Goal: Information Seeking & Learning: Learn about a topic

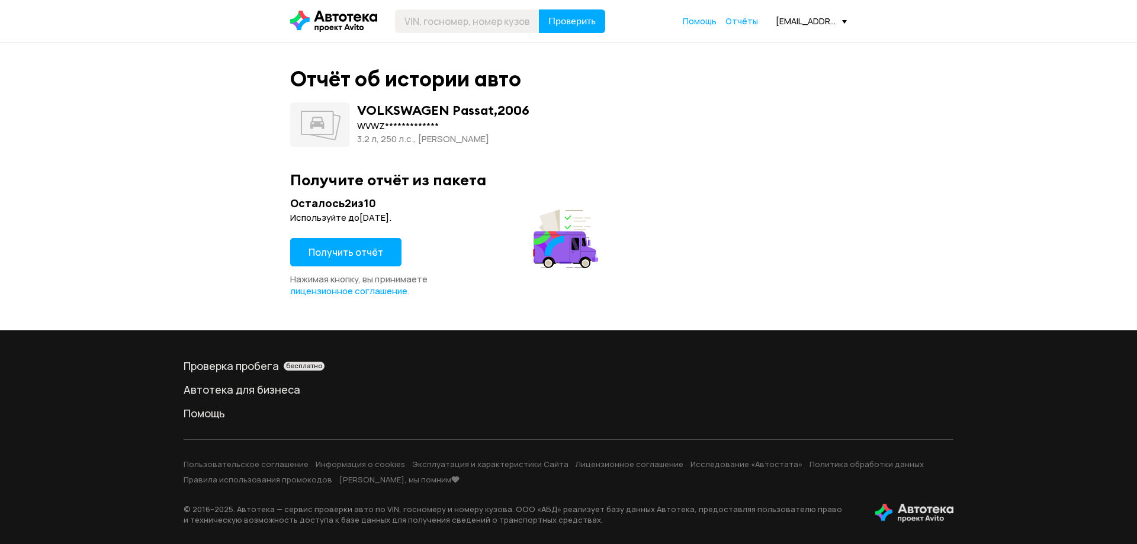
click at [378, 251] on button "Получить отчёт" at bounding box center [345, 252] width 111 height 28
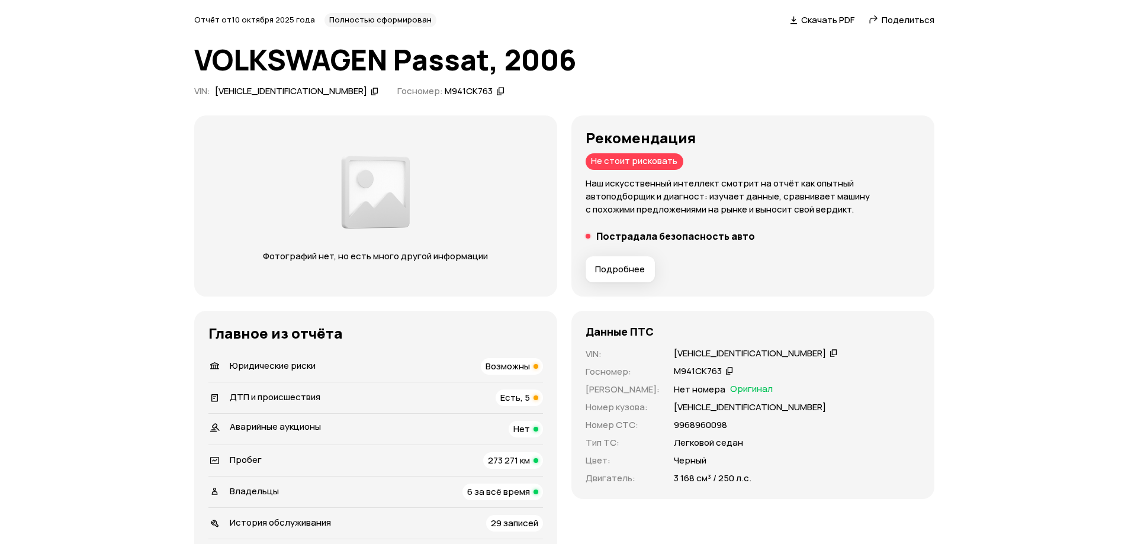
scroll to position [118, 0]
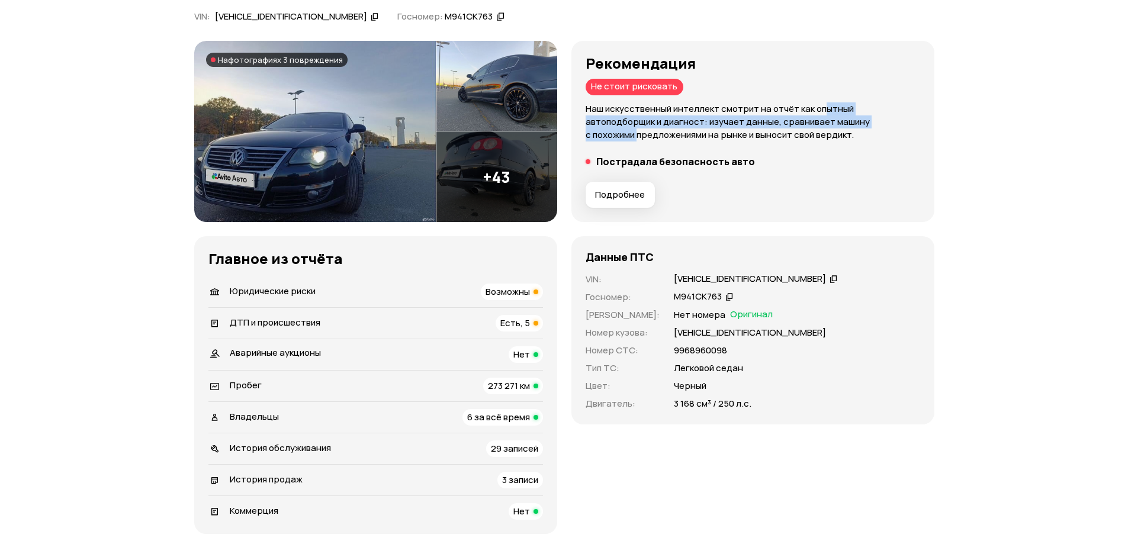
drag, startPoint x: 821, startPoint y: 109, endPoint x: 847, endPoint y: 118, distance: 27.7
click at [847, 118] on p "Наш искусственный интеллект смотрит на отчёт как опытный автоподборщик и диагно…" at bounding box center [753, 121] width 335 height 39
click at [512, 292] on span "Возможны" at bounding box center [507, 291] width 44 height 12
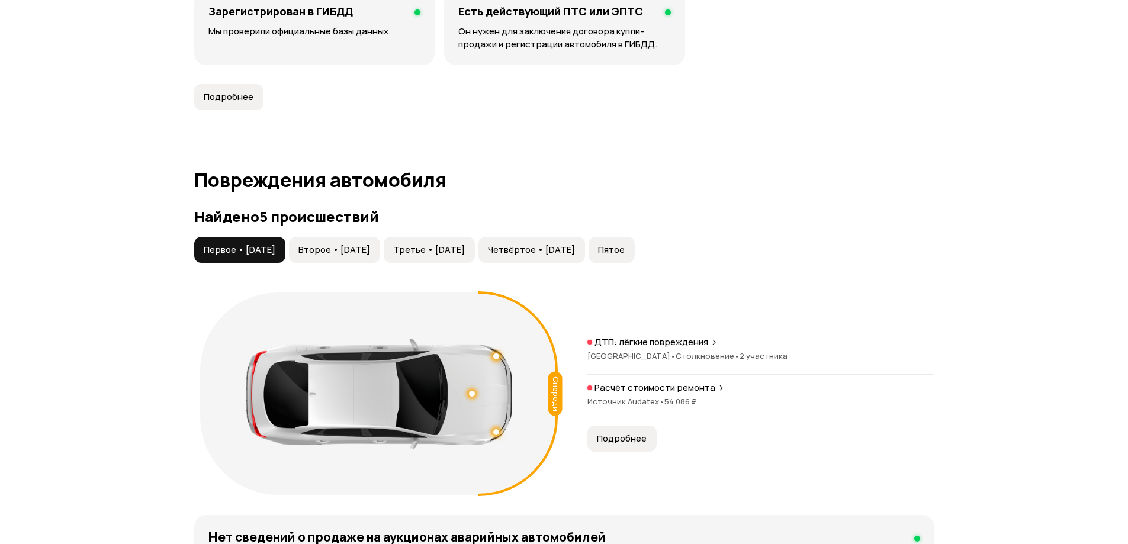
scroll to position [1126, 0]
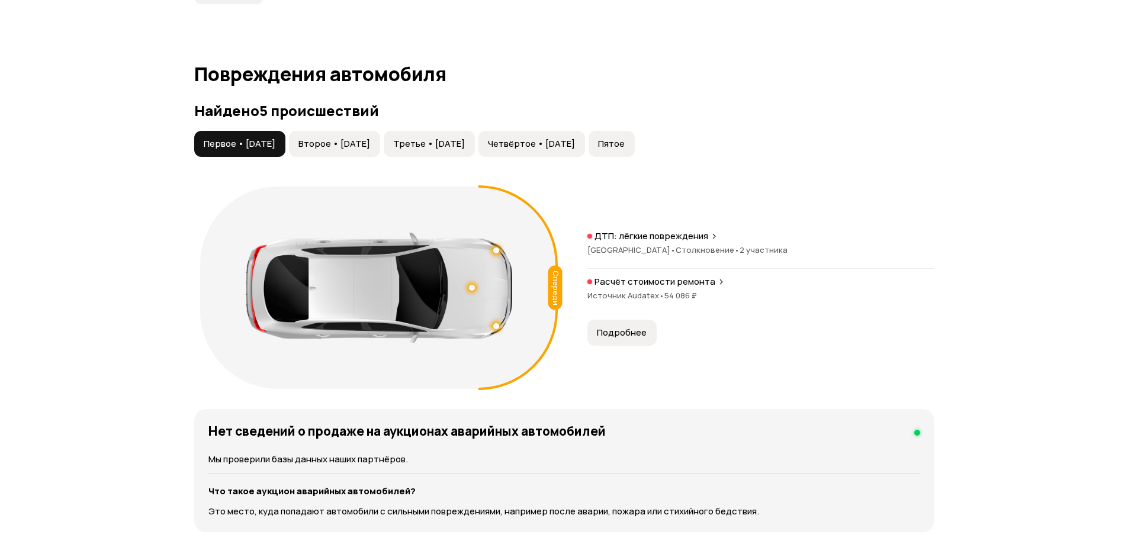
click at [346, 138] on span "Второе • [DATE]" at bounding box center [334, 144] width 72 height 12
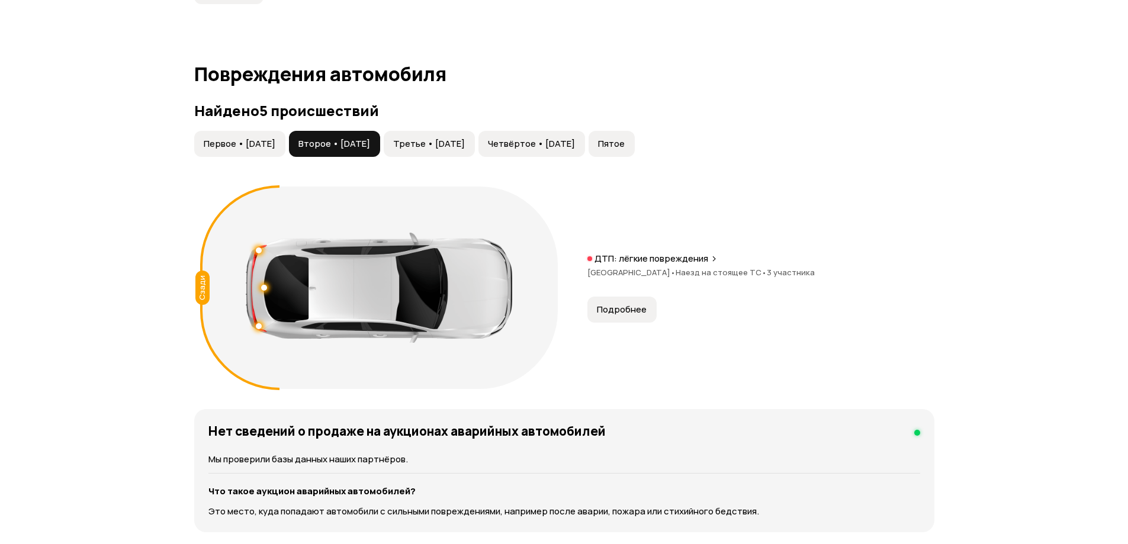
click at [465, 138] on span "Третье • [DATE]" at bounding box center [429, 144] width 72 height 12
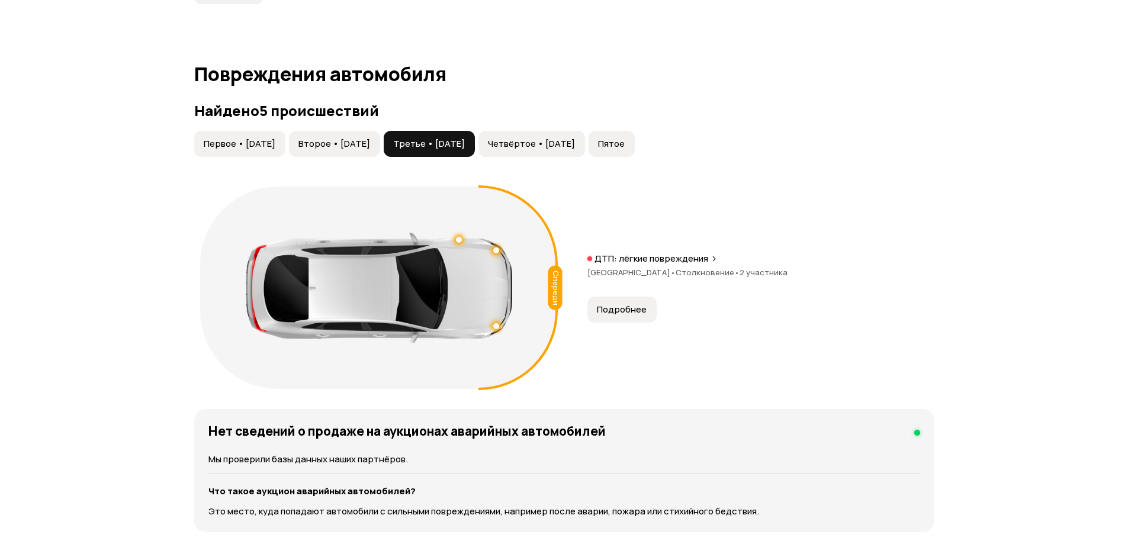
click at [561, 138] on span "Четвёртое • [DATE]" at bounding box center [531, 144] width 87 height 12
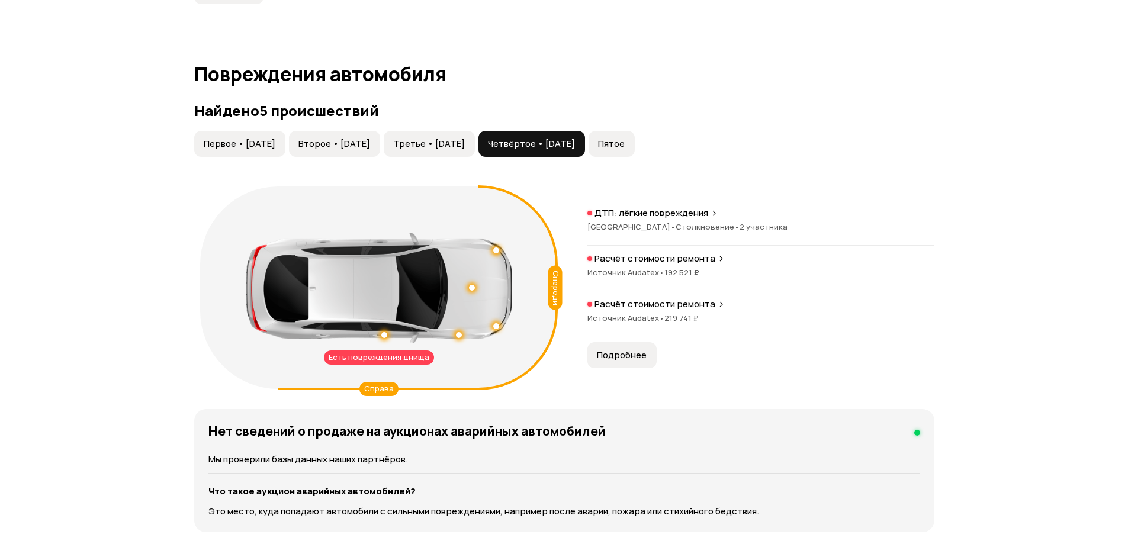
click at [625, 138] on span "Пятое" at bounding box center [611, 144] width 27 height 12
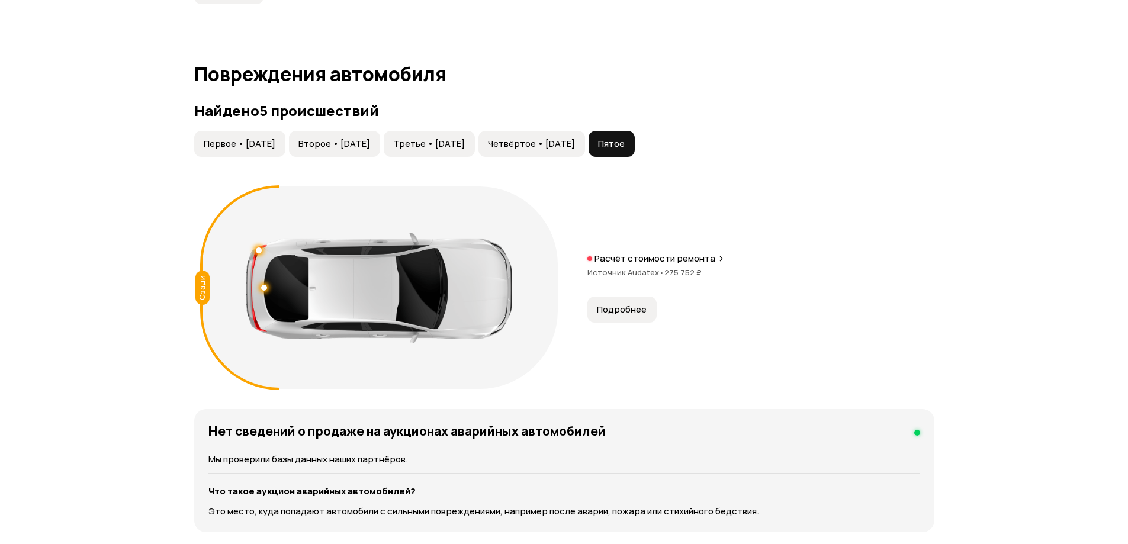
click at [575, 138] on span "Четвёртое • [DATE]" at bounding box center [531, 144] width 87 height 12
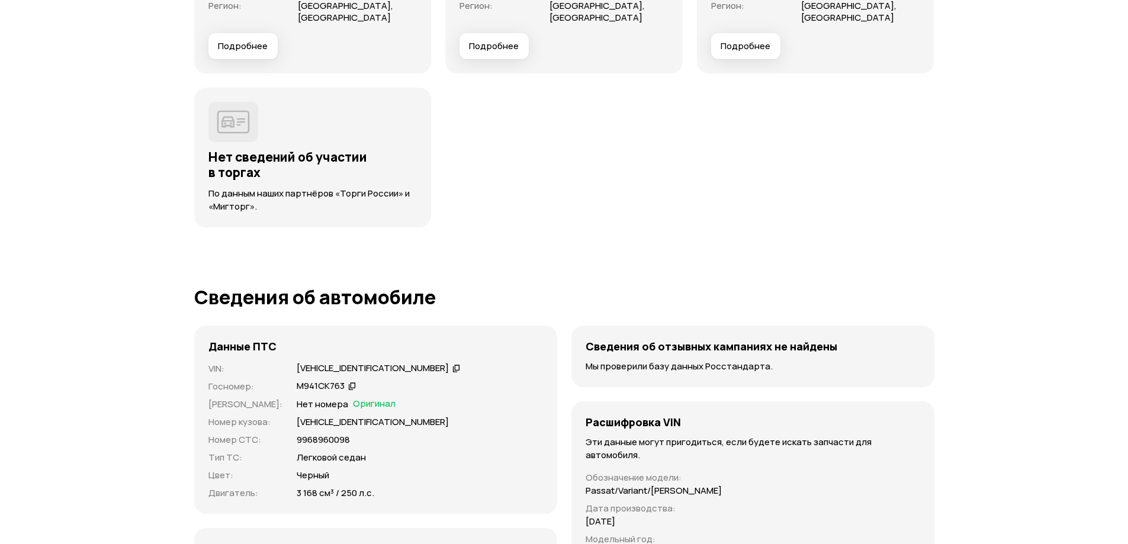
scroll to position [3556, 0]
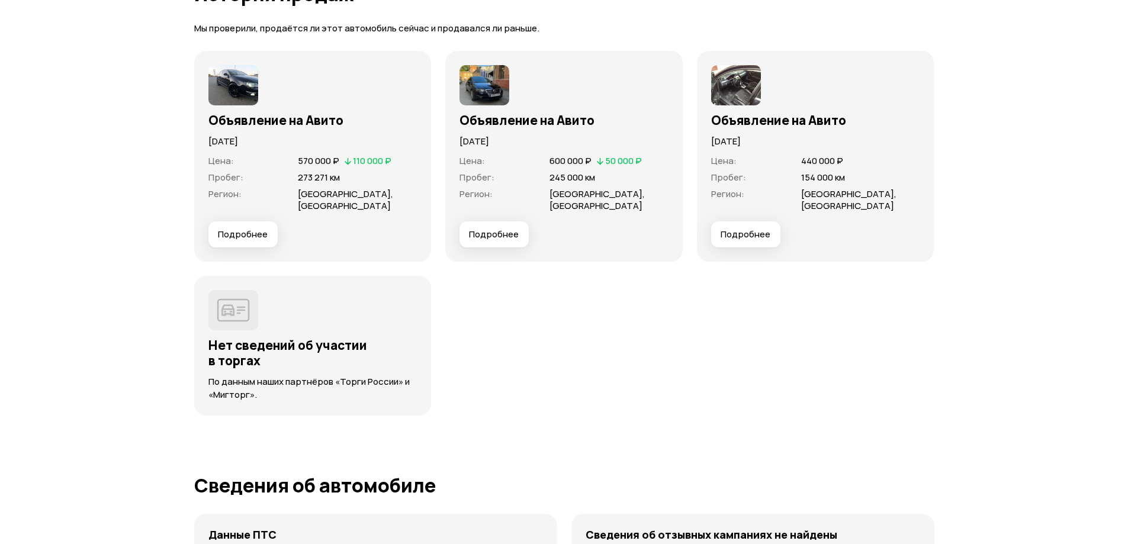
click at [757, 229] on span "Подробнее" at bounding box center [746, 235] width 50 height 12
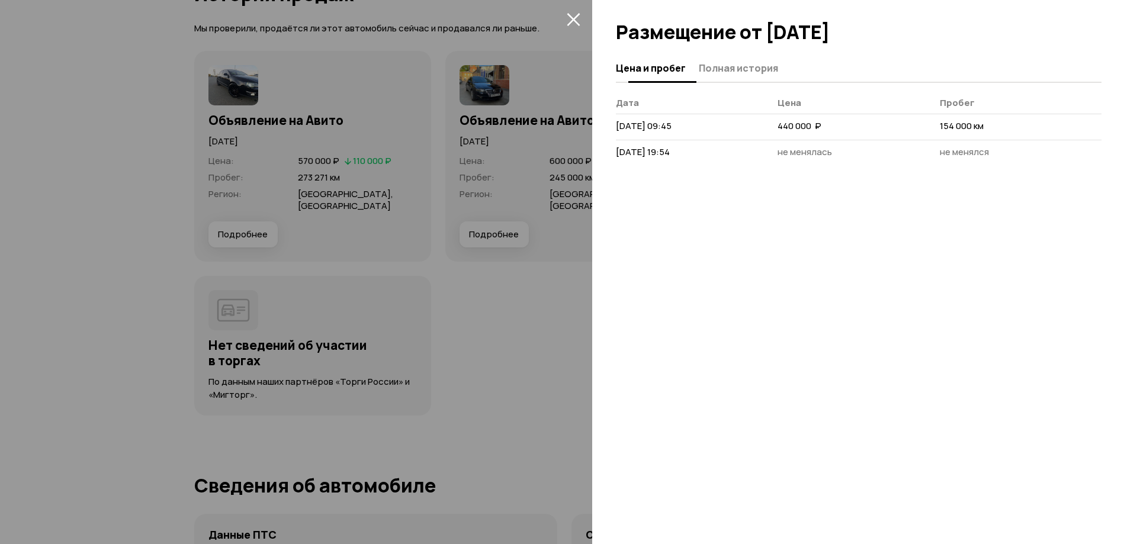
click at [727, 76] on button "Полная история" at bounding box center [736, 67] width 83 height 23
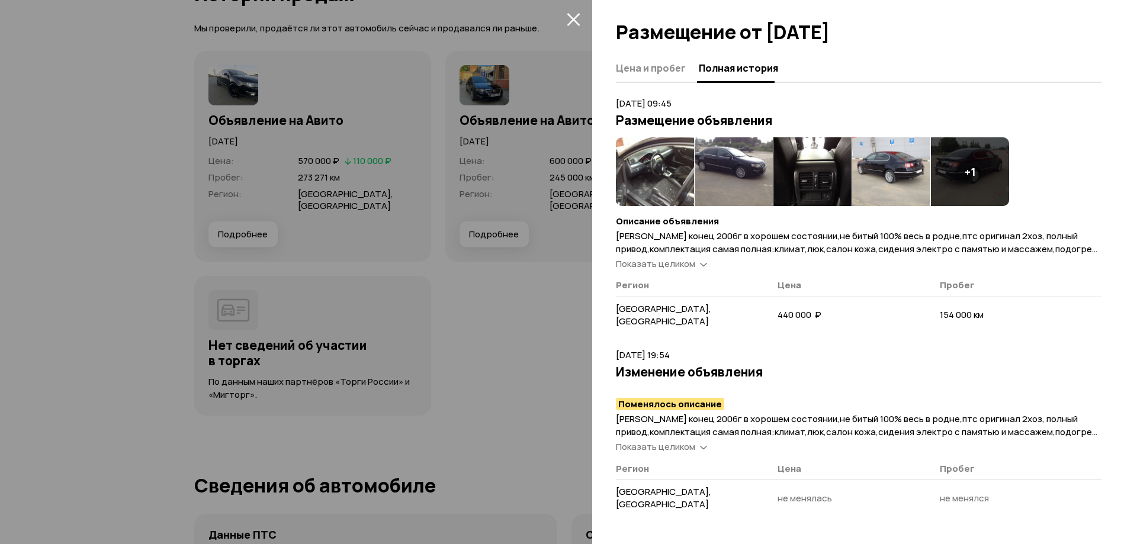
click at [555, 276] on div at bounding box center [568, 272] width 1137 height 544
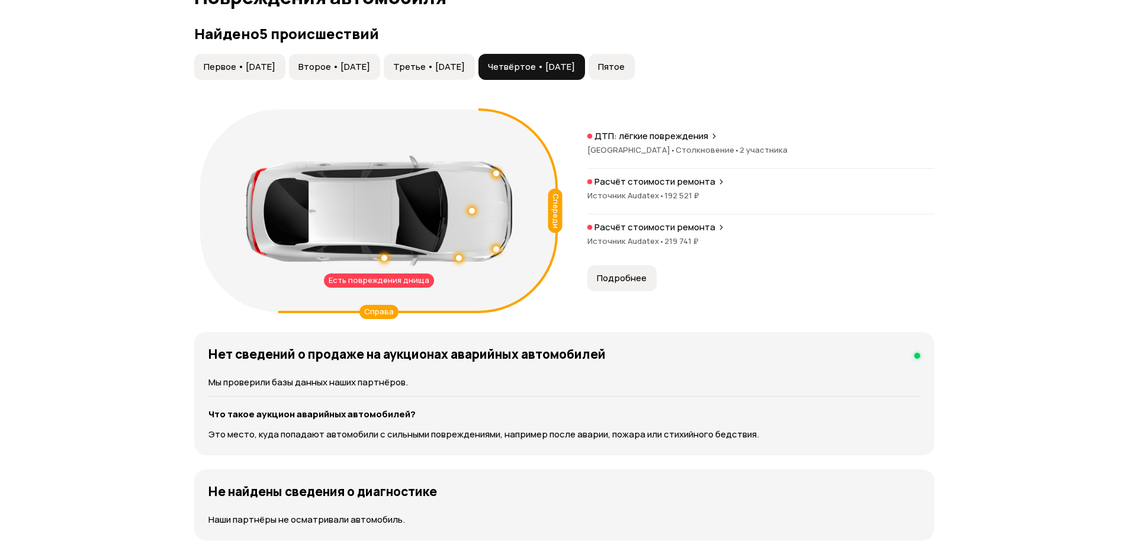
scroll to position [1011, 0]
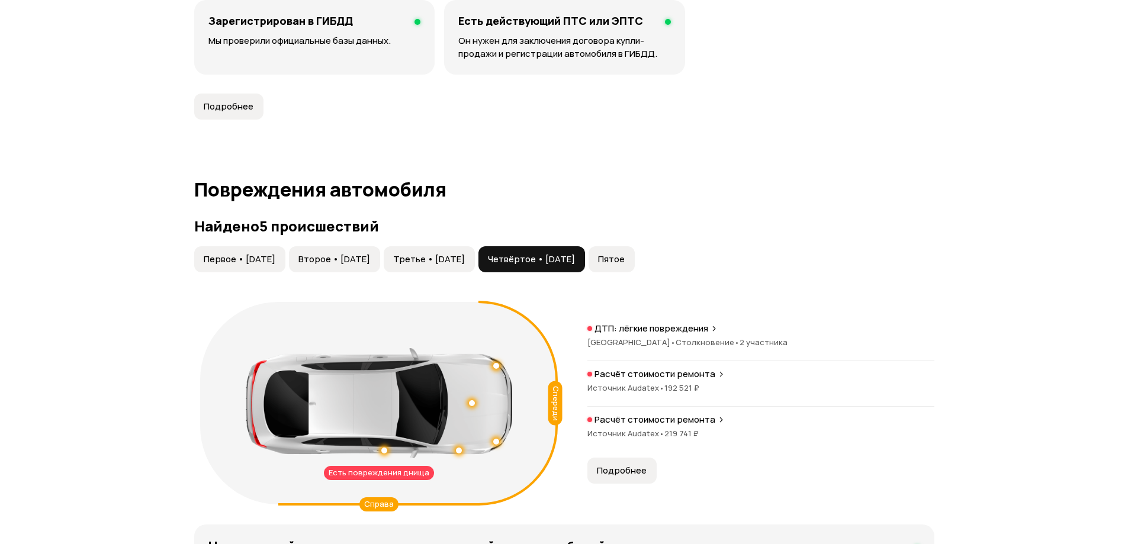
click at [267, 253] on span "Первое • [DATE]" at bounding box center [240, 259] width 72 height 12
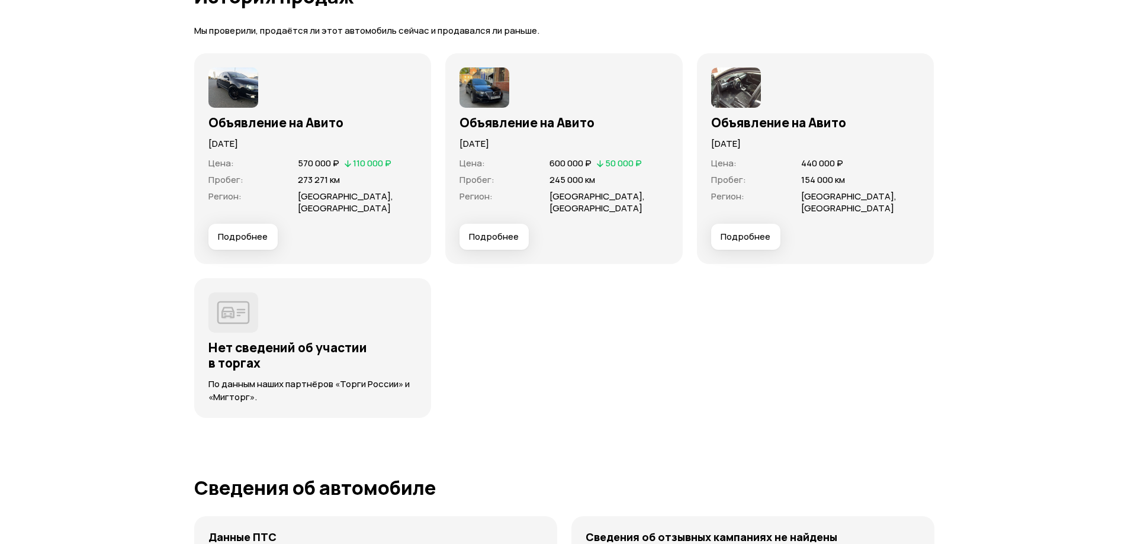
scroll to position [3556, 0]
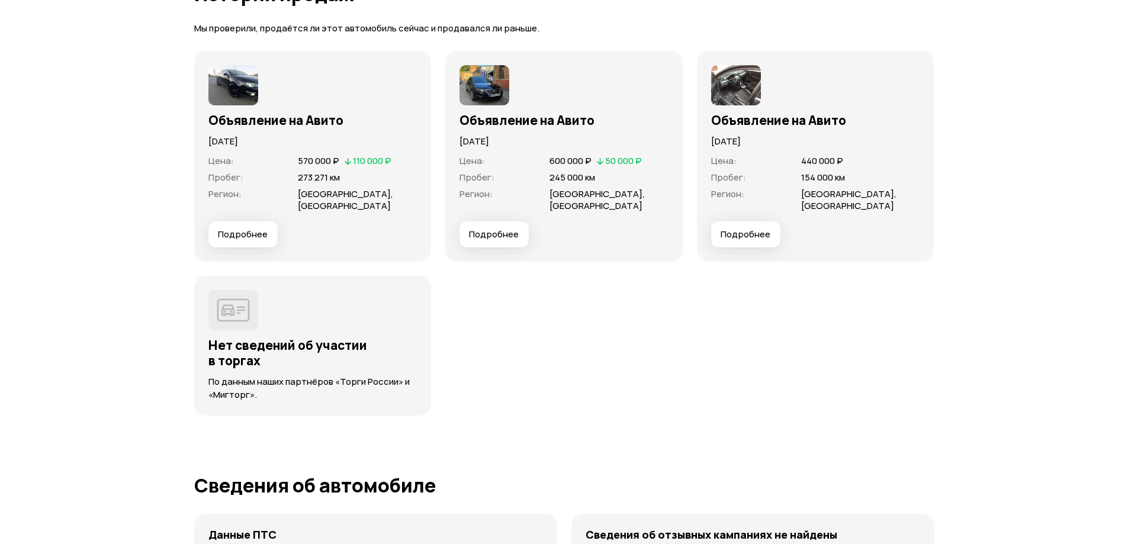
click at [494, 229] on span "Подробнее" at bounding box center [494, 235] width 50 height 12
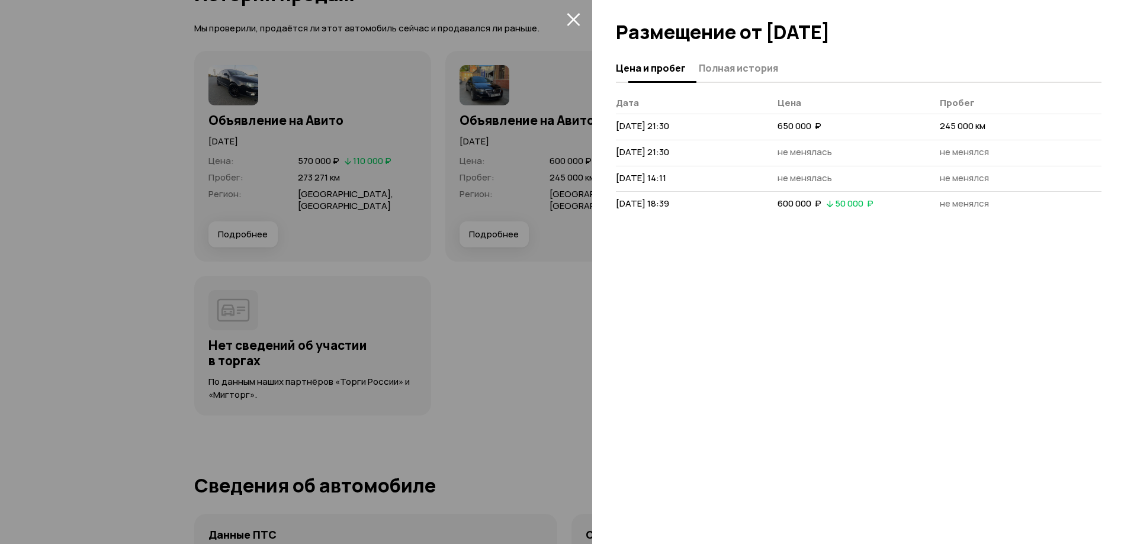
click at [731, 68] on span "Полная история" at bounding box center [738, 68] width 79 height 12
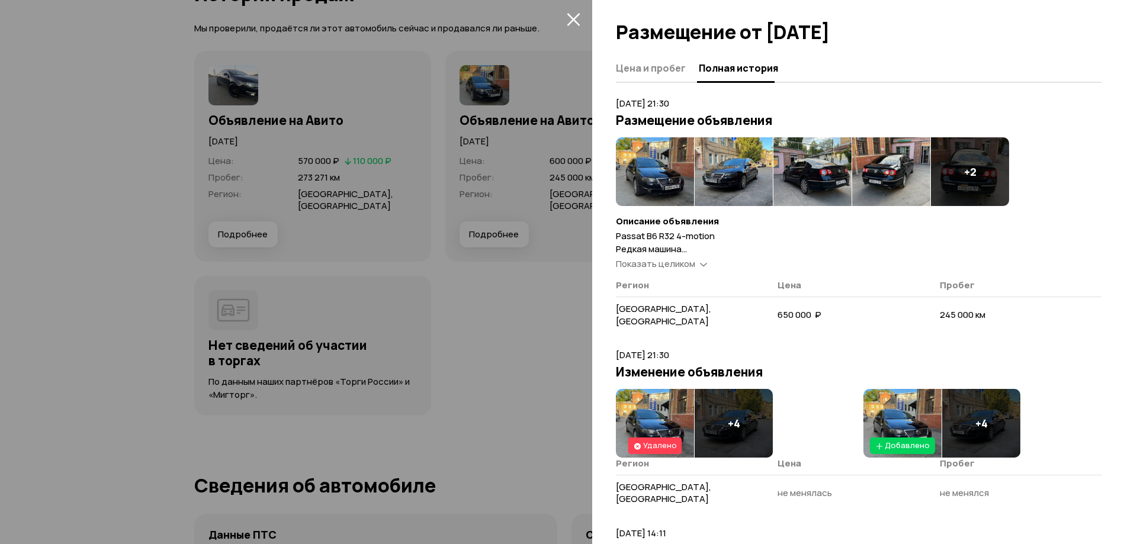
click at [680, 266] on span "Показать целиком" at bounding box center [655, 264] width 79 height 12
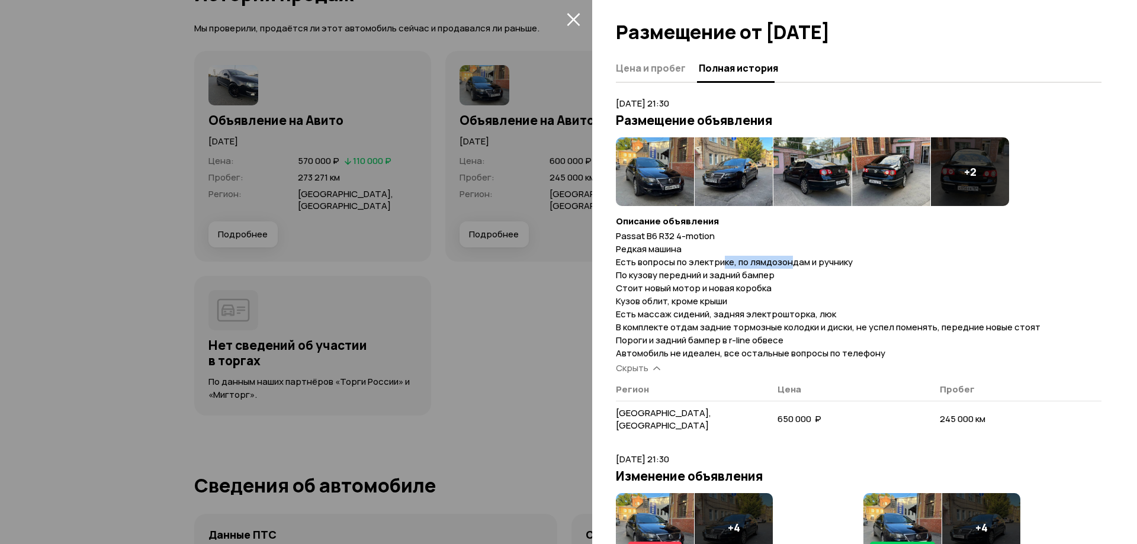
drag, startPoint x: 722, startPoint y: 261, endPoint x: 790, endPoint y: 261, distance: 68.1
click at [790, 261] on span "Passat B6 R32 4-motion Редкая машина Есть вопросы по электрике, по лямдозондам …" at bounding box center [828, 295] width 425 height 130
drag, startPoint x: 651, startPoint y: 294, endPoint x: 789, endPoint y: 291, distance: 138.6
click at [789, 291] on p "Passat B6 R32 4-motion Редкая машина Есть вопросы по электрике, по лямдозондам …" at bounding box center [858, 295] width 485 height 130
click at [642, 303] on span "Passat B6 R32 4-motion Редкая машина Есть вопросы по электрике, по лямдозондам …" at bounding box center [828, 295] width 425 height 130
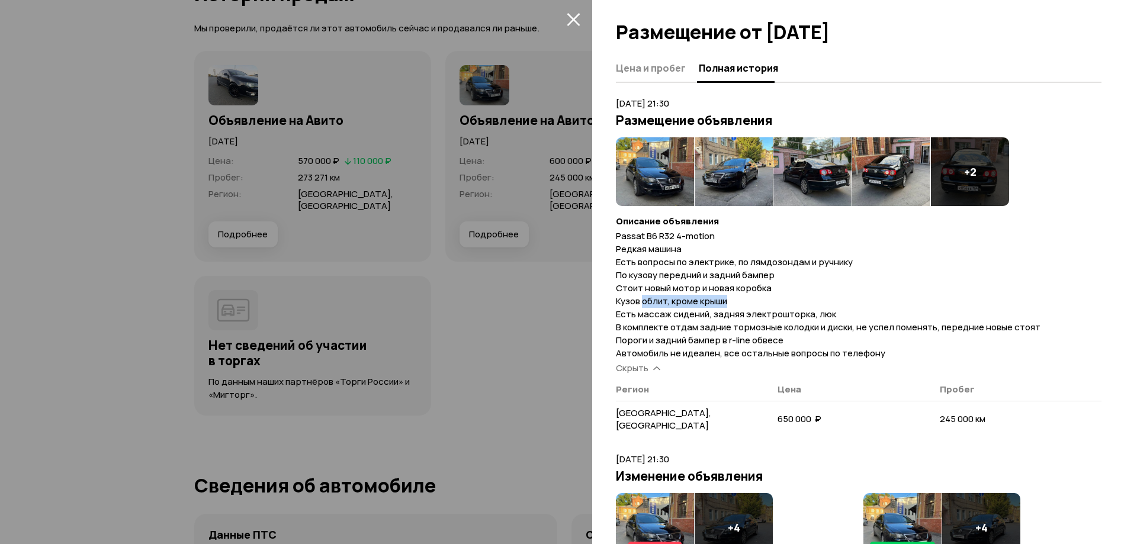
drag, startPoint x: 642, startPoint y: 303, endPoint x: 725, endPoint y: 301, distance: 82.3
click at [725, 301] on span "Passat B6 R32 4-motion Редкая машина Есть вопросы по электрике, по лямдозондам …" at bounding box center [828, 295] width 425 height 130
drag, startPoint x: 632, startPoint y: 313, endPoint x: 865, endPoint y: 319, distance: 232.7
click at [865, 319] on p "Passat B6 R32 4-motion Редкая машина Есть вопросы по электрике, по лямдозондам …" at bounding box center [858, 295] width 485 height 130
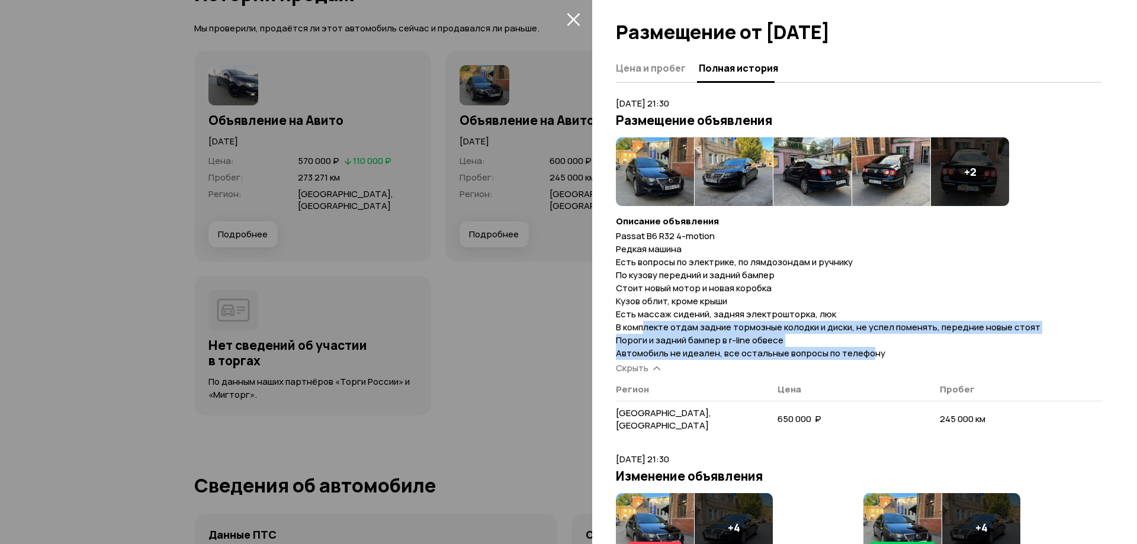
drag, startPoint x: 644, startPoint y: 326, endPoint x: 869, endPoint y: 355, distance: 226.9
click at [869, 355] on span "Passat B6 R32 4-motion Редкая машина Есть вопросы по электрике, по лямдозондам …" at bounding box center [828, 295] width 425 height 130
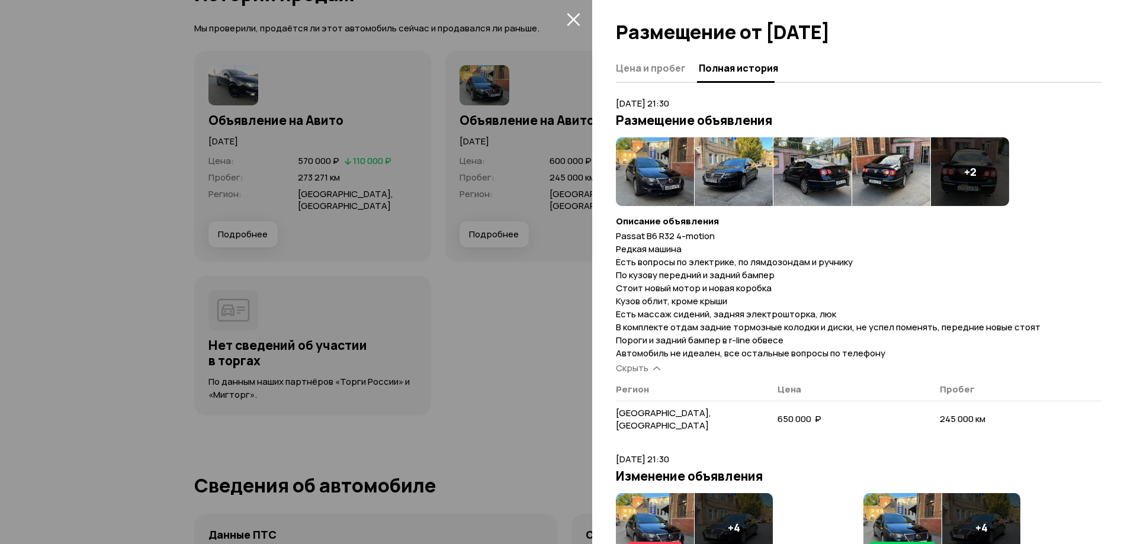
click at [668, 173] on img at bounding box center [655, 171] width 78 height 69
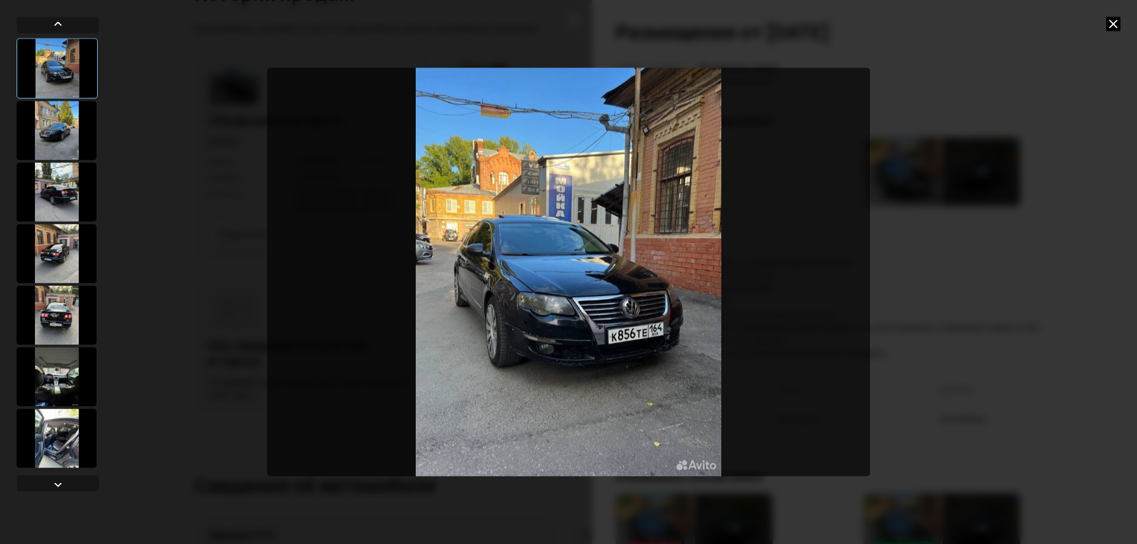
click at [1120, 17] on icon at bounding box center [1113, 24] width 14 height 14
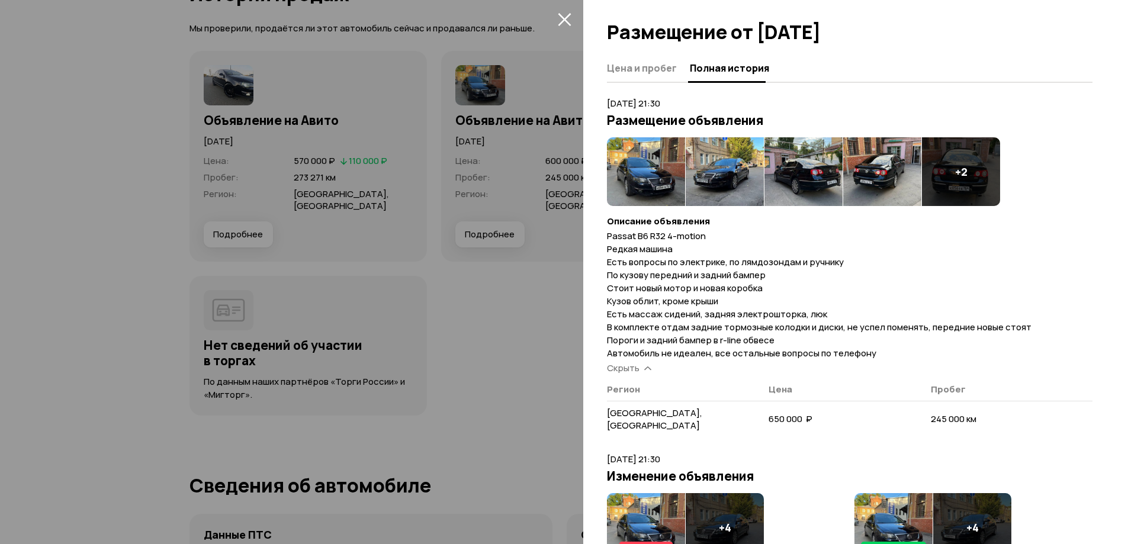
click at [152, 284] on div at bounding box center [564, 272] width 1128 height 544
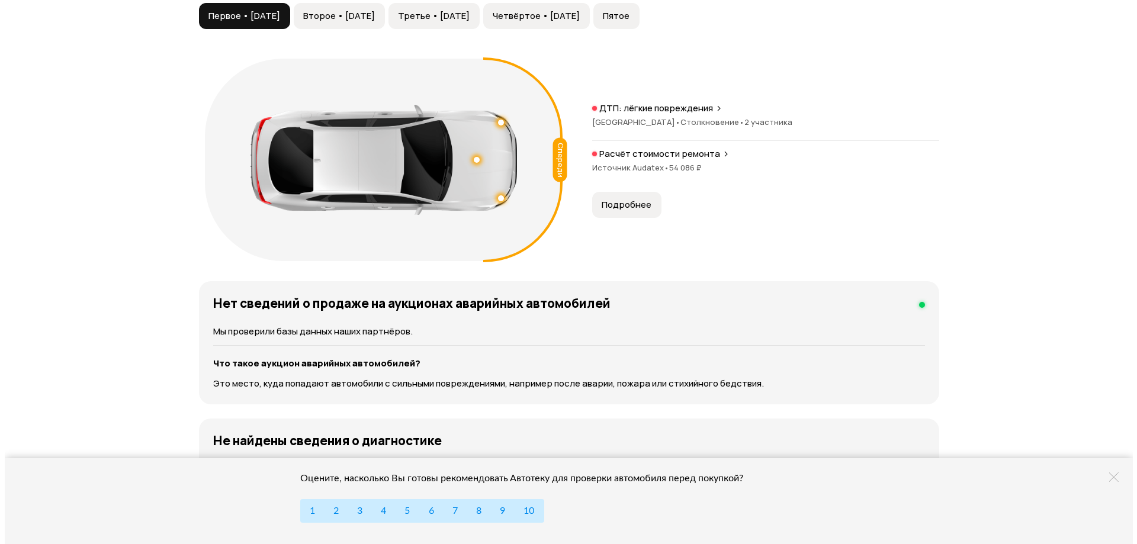
scroll to position [1186, 0]
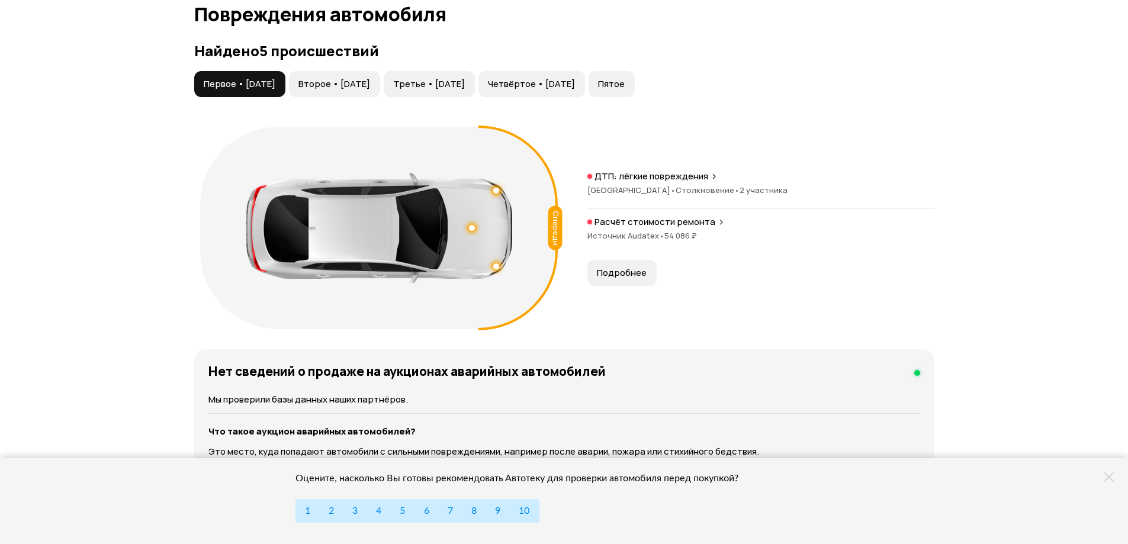
click at [364, 78] on span "Второе • [DATE]" at bounding box center [334, 84] width 72 height 12
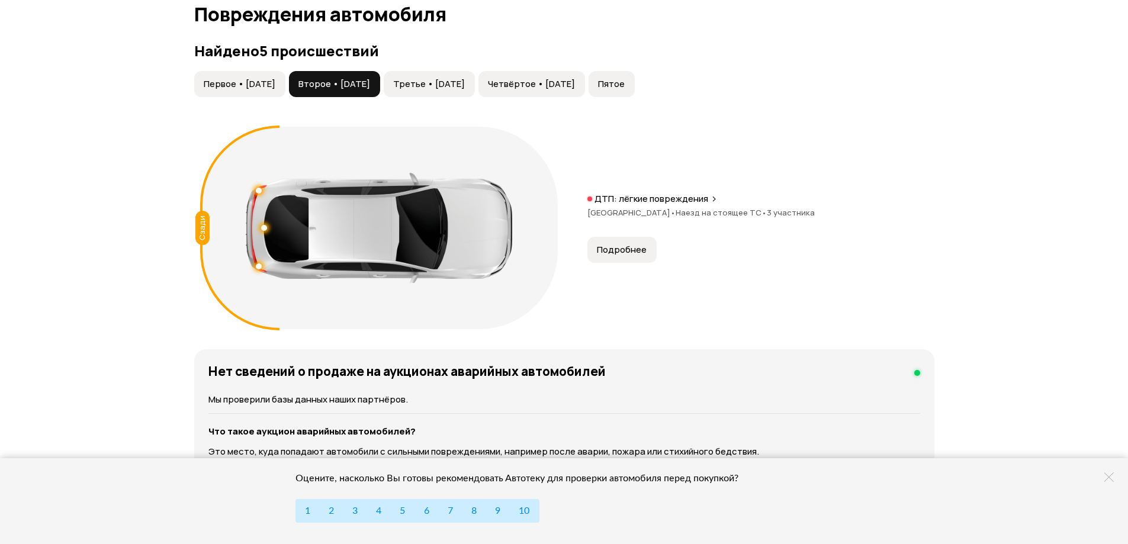
click at [465, 78] on span "Третье • [DATE]" at bounding box center [429, 84] width 72 height 12
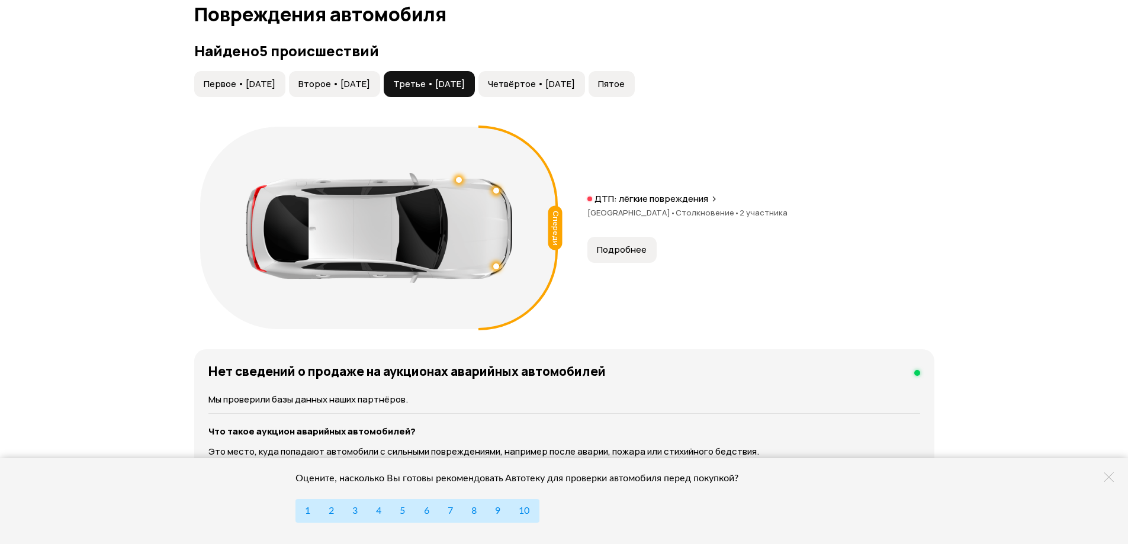
click at [573, 78] on span "Четвёртое • [DATE]" at bounding box center [531, 84] width 87 height 12
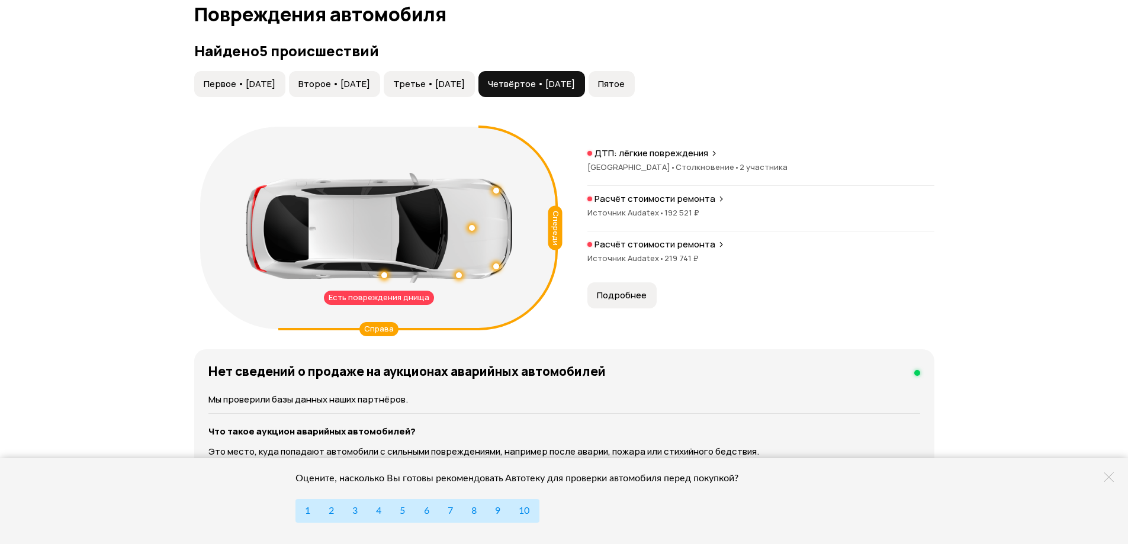
click at [629, 290] on span "Подробнее" at bounding box center [622, 296] width 50 height 12
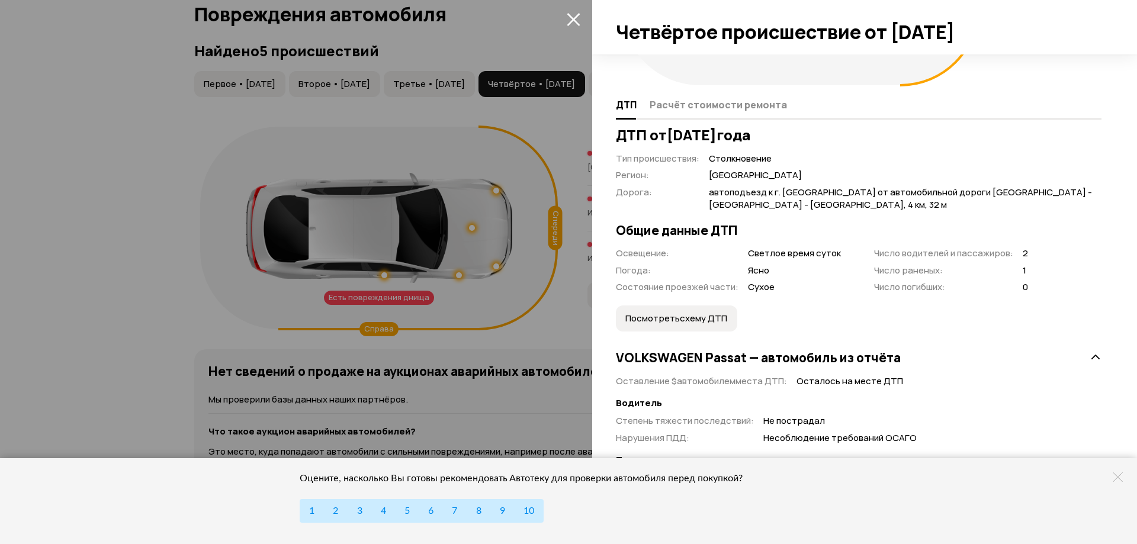
scroll to position [237, 0]
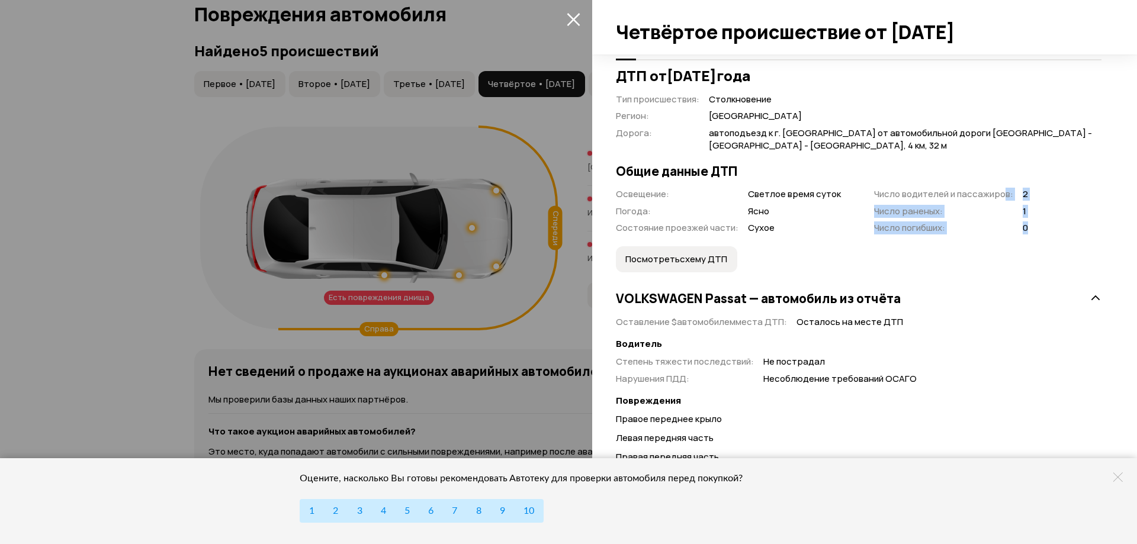
drag, startPoint x: 998, startPoint y: 189, endPoint x: 1030, endPoint y: 213, distance: 39.0
click at [1030, 213] on div "ДТП от [DATE] Тип происшествия : Столкновение Регион : [GEOGRAPHIC_DATA] Дорога…" at bounding box center [858, 335] width 485 height 537
click at [1030, 216] on div "ДТП от [DATE] Тип происшествия : Столкновение Регион : [GEOGRAPHIC_DATA] Дорога…" at bounding box center [858, 335] width 485 height 537
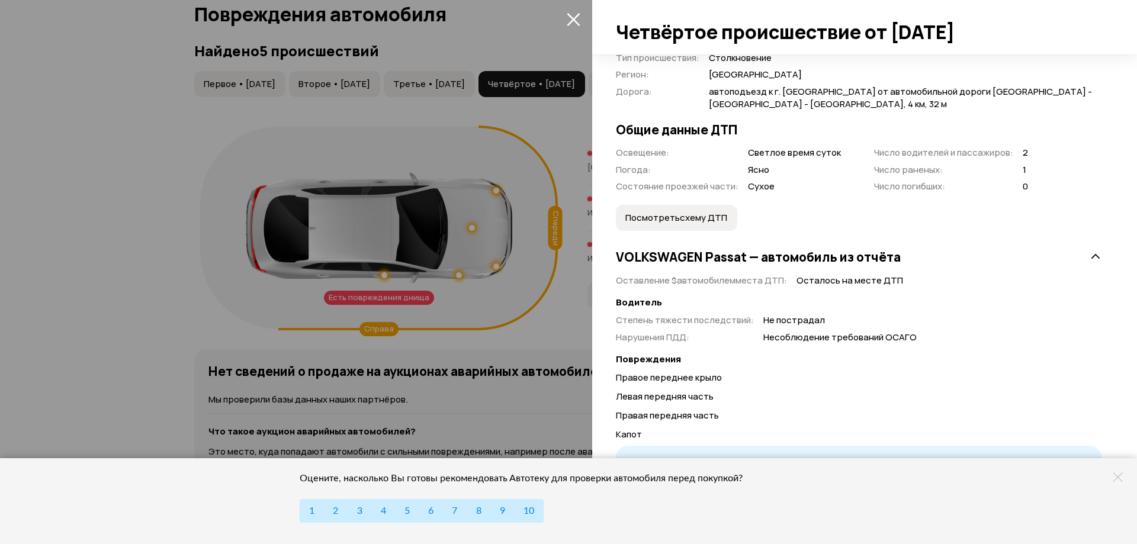
scroll to position [320, 0]
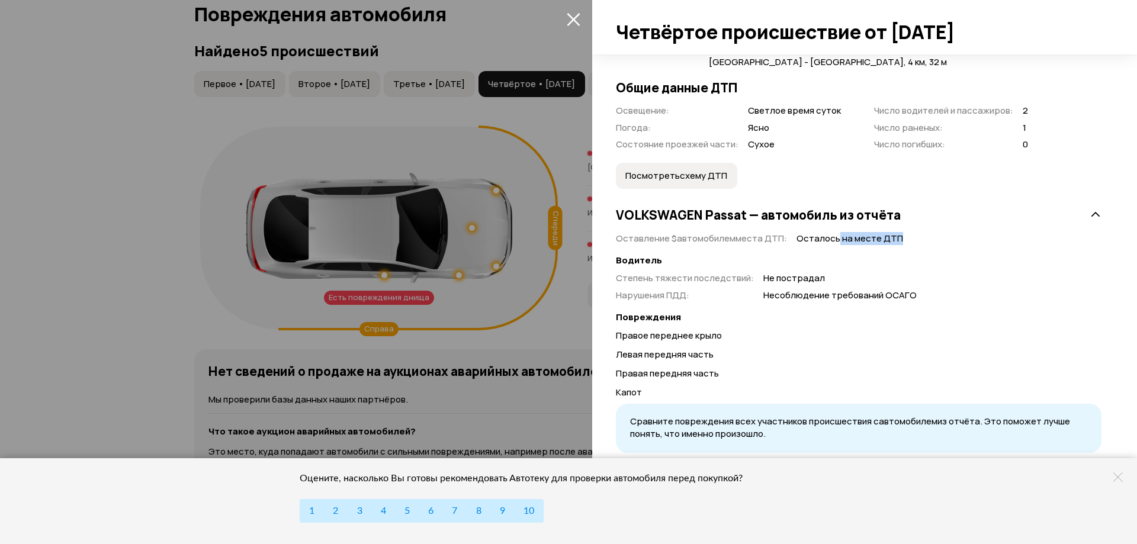
drag, startPoint x: 833, startPoint y: 238, endPoint x: 897, endPoint y: 239, distance: 64.0
click at [897, 239] on div "Оставление $ автомобилем места ДТП : Осталось на месте ДТП" at bounding box center [858, 239] width 485 height 12
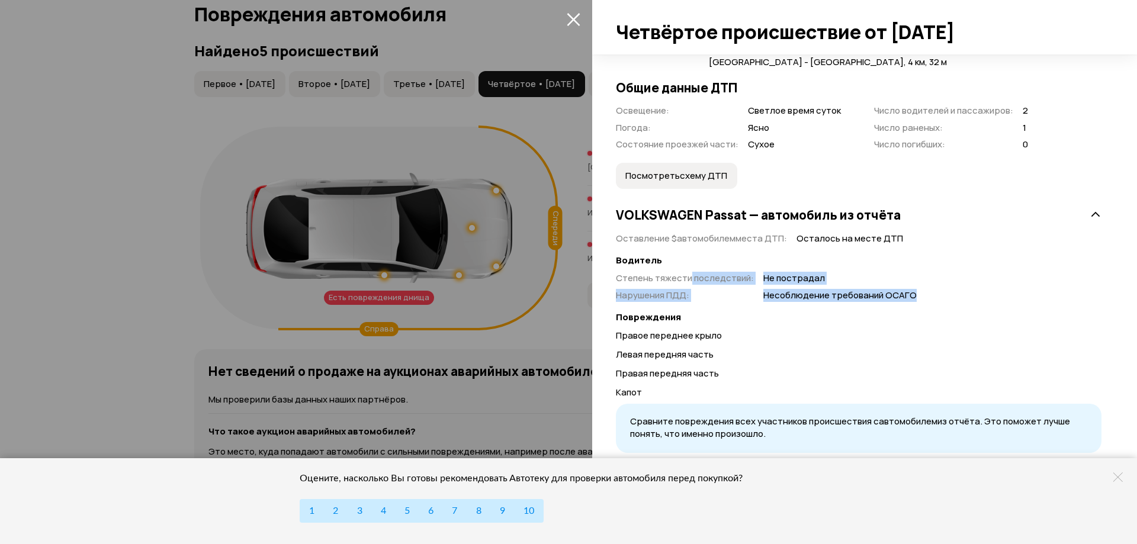
drag, startPoint x: 689, startPoint y: 279, endPoint x: 971, endPoint y: 291, distance: 282.1
click at [971, 291] on div "Степень тяжести последствий : Не пострадал Нарушения ПДД : Несоблюдение требова…" at bounding box center [858, 286] width 485 height 29
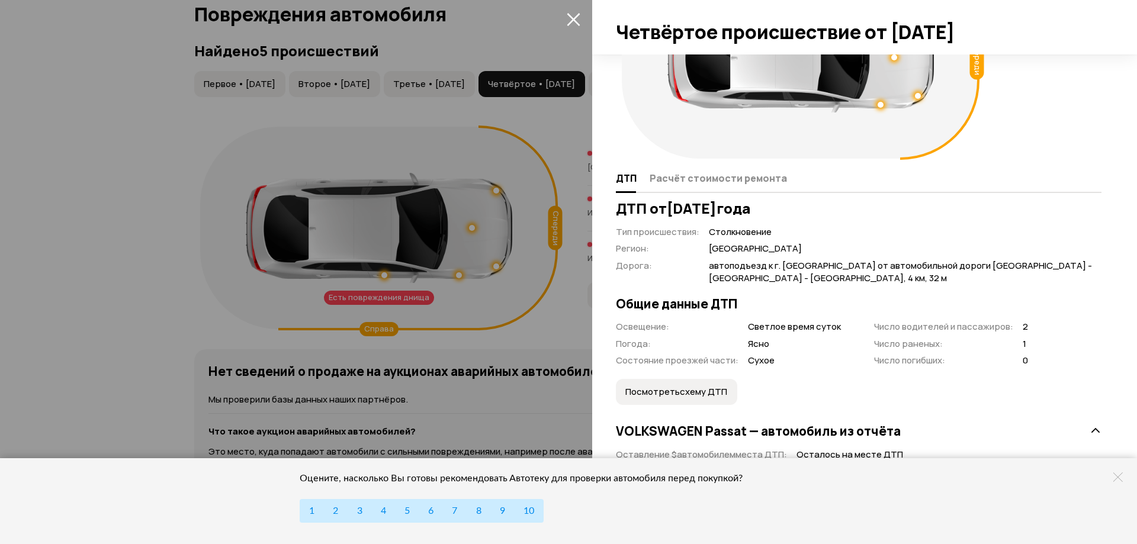
scroll to position [83, 0]
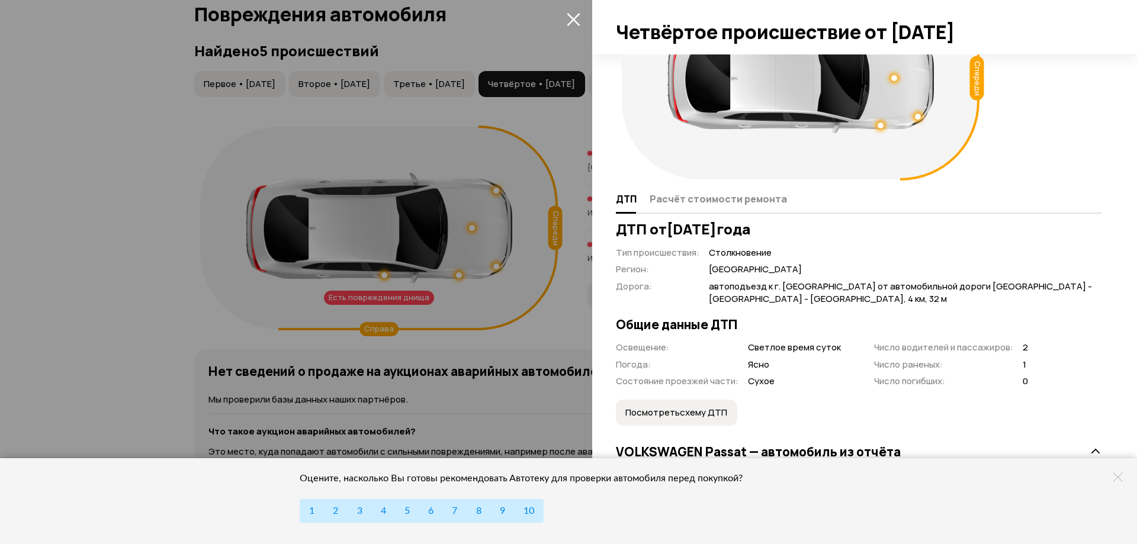
click at [735, 134] on div "Спереди" at bounding box center [801, 78] width 358 height 202
click at [724, 182] on div "Спереди" at bounding box center [800, 78] width 369 height 214
click at [722, 200] on span "Расчёт стоимости ремонта" at bounding box center [717, 199] width 137 height 12
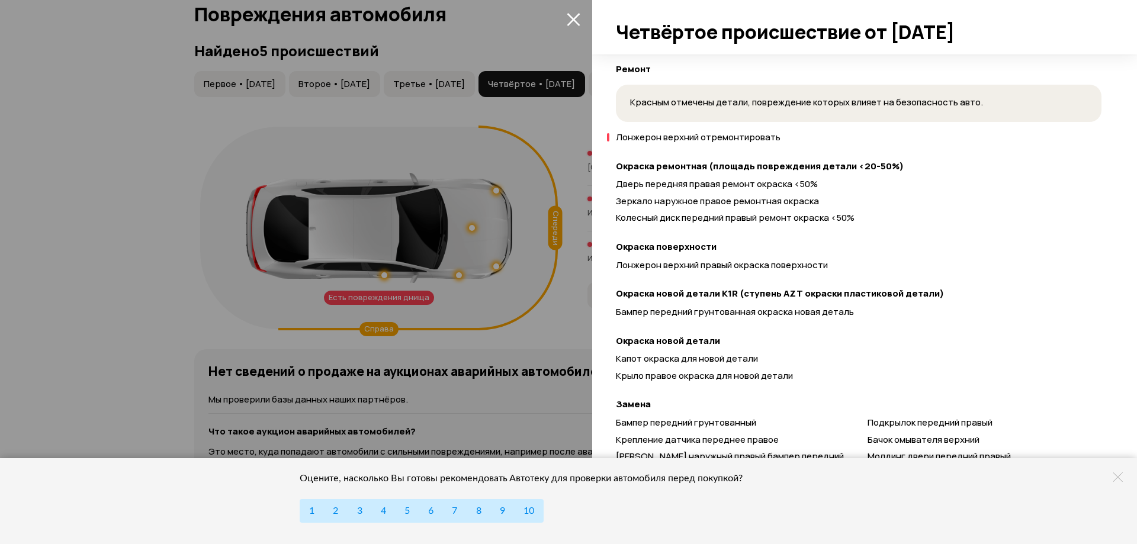
scroll to position [439, 0]
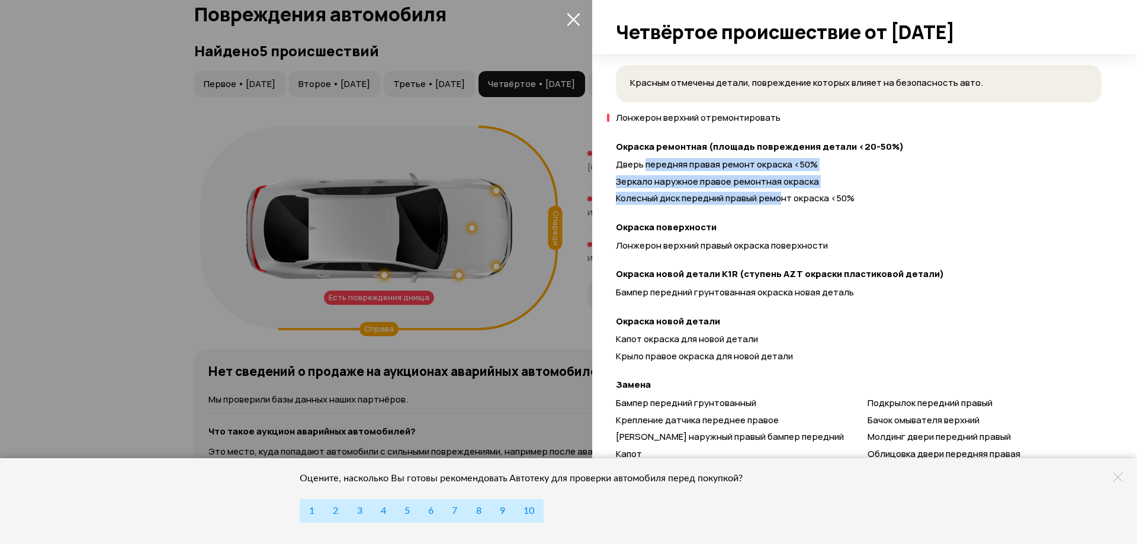
drag, startPoint x: 644, startPoint y: 167, endPoint x: 789, endPoint y: 205, distance: 150.1
click at [788, 205] on div "Дверь передняя правая ремонт окраска <50% Зеркало наружное правое ремонтная окр…" at bounding box center [858, 184] width 485 height 51
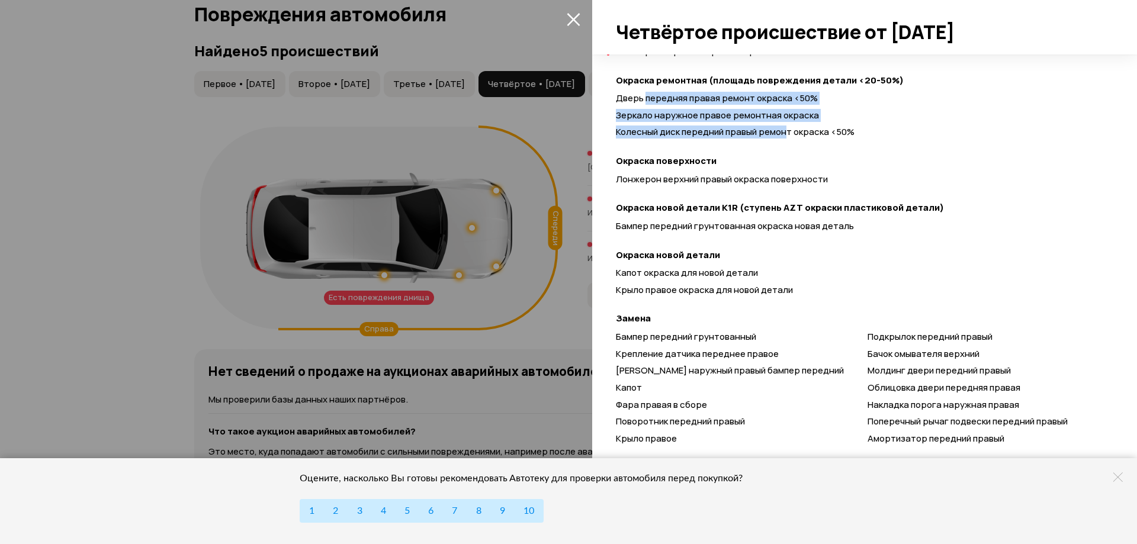
scroll to position [735, 0]
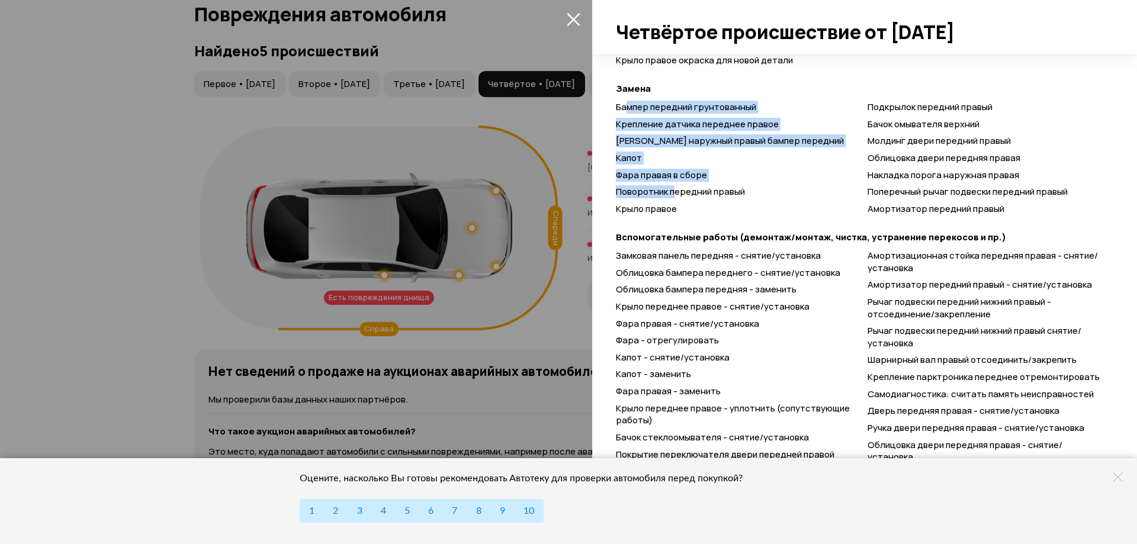
drag, startPoint x: 628, startPoint y: 105, endPoint x: 792, endPoint y: 191, distance: 184.8
click at [677, 192] on div "Бампер передний грунтованный Крепление датчика переднее правое Кронштейн наружн…" at bounding box center [858, 160] width 485 height 118
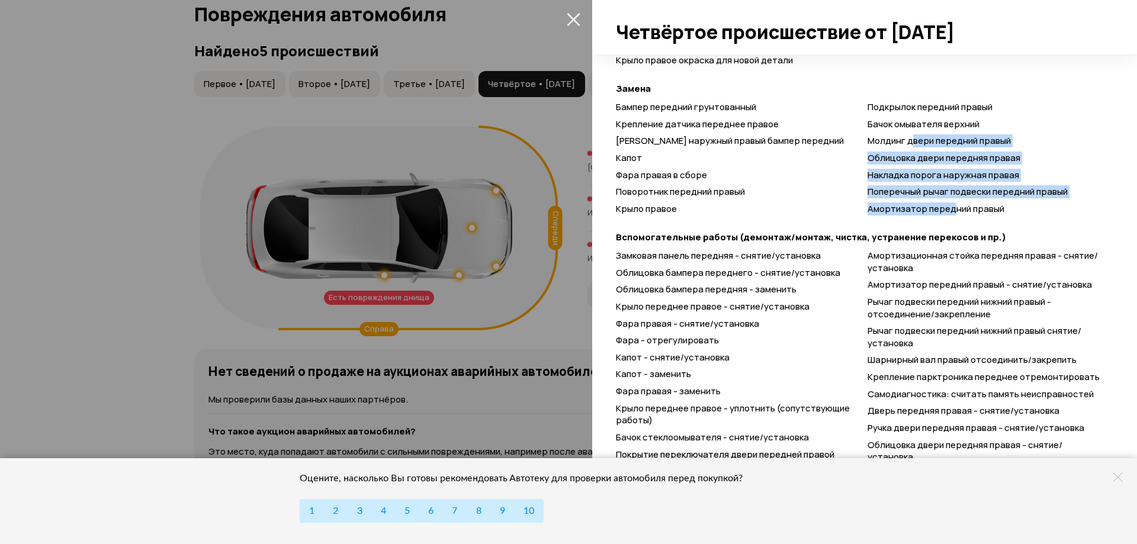
drag, startPoint x: 946, startPoint y: 205, endPoint x: 906, endPoint y: 137, distance: 78.8
click at [906, 137] on div "Бампер передний грунтованный Крепление датчика переднее правое Кронштейн наружн…" at bounding box center [858, 160] width 485 height 118
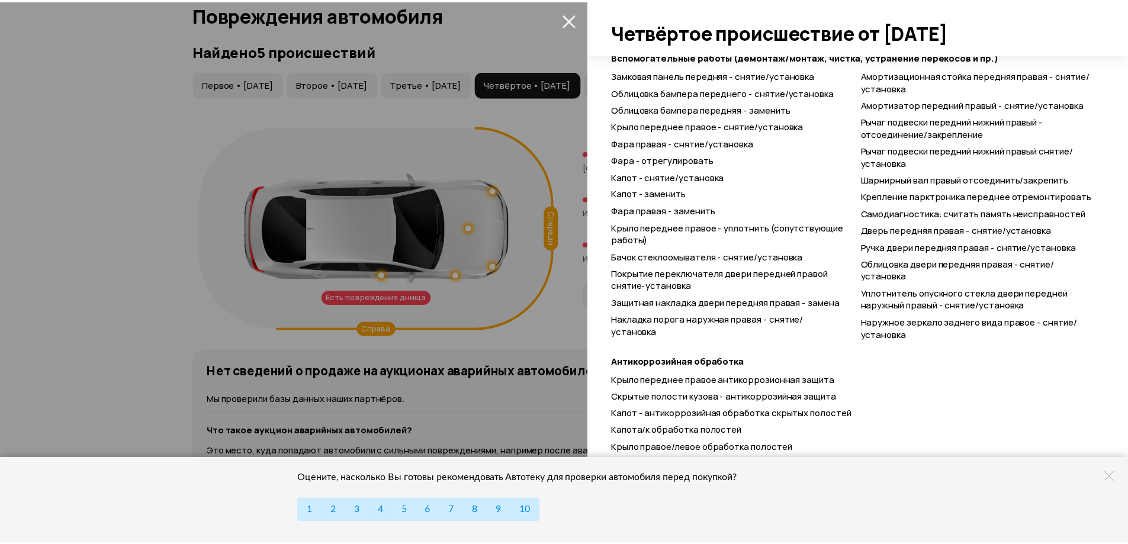
scroll to position [919, 0]
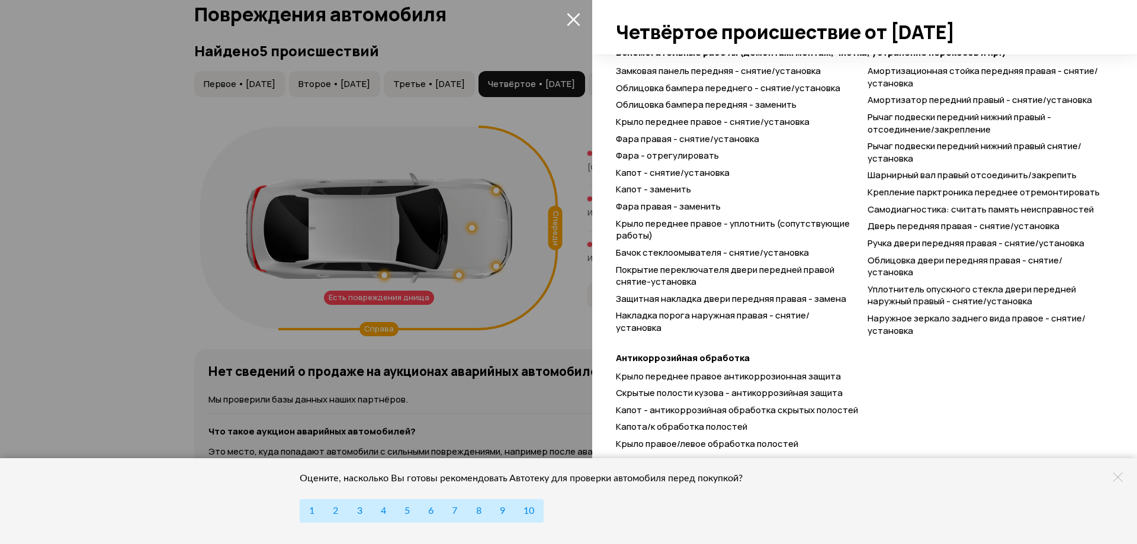
click at [561, 339] on div at bounding box center [568, 272] width 1137 height 544
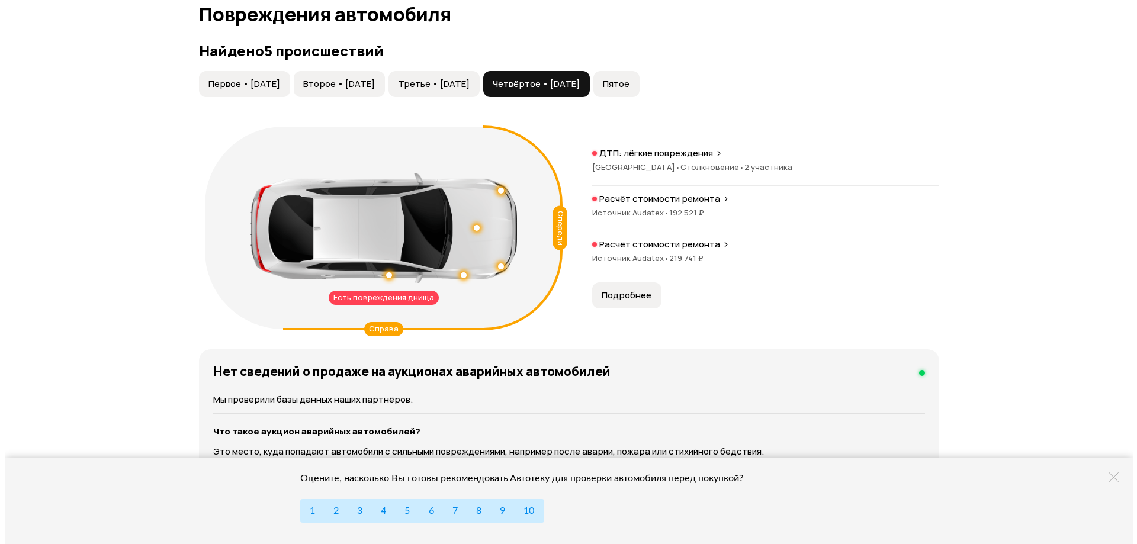
scroll to position [320, 0]
click at [418, 291] on div "Есть повреждения днища" at bounding box center [379, 298] width 110 height 14
click at [635, 74] on button "Пятое" at bounding box center [612, 84] width 46 height 26
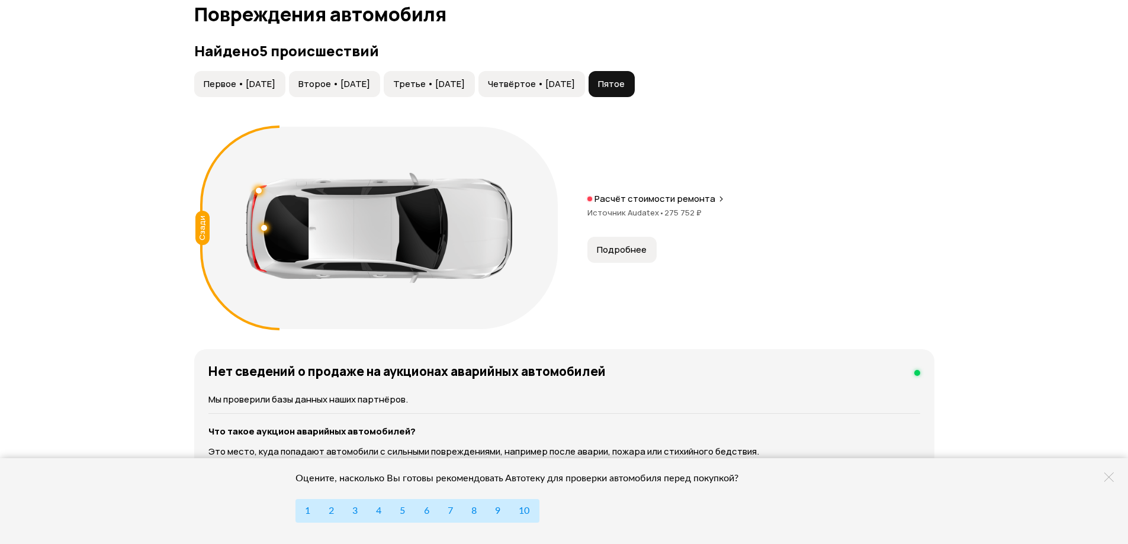
click at [465, 78] on span "Третье • [DATE]" at bounding box center [429, 84] width 72 height 12
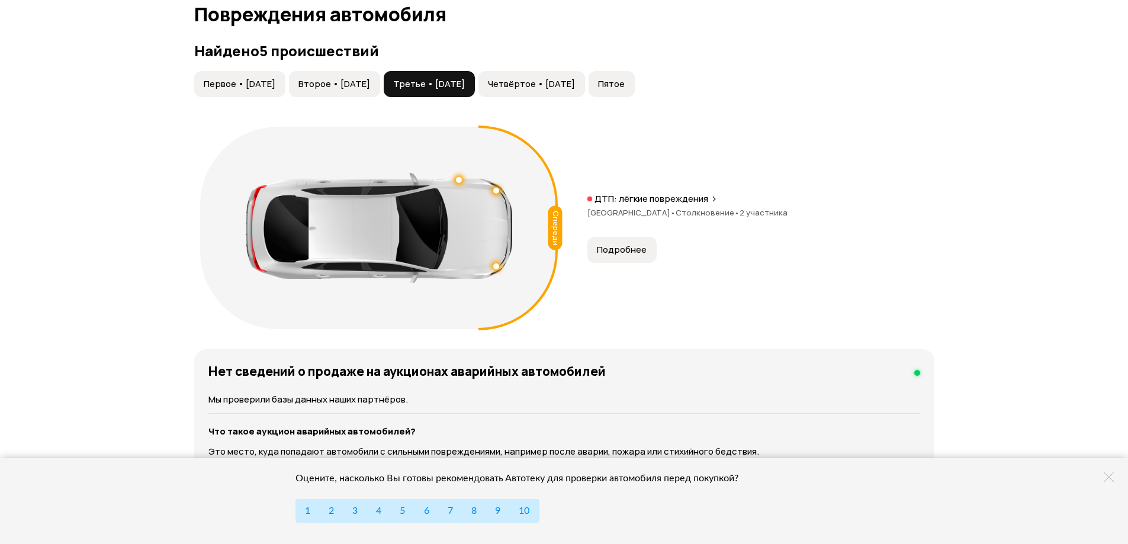
click at [639, 243] on button "Подробнее" at bounding box center [621, 250] width 69 height 26
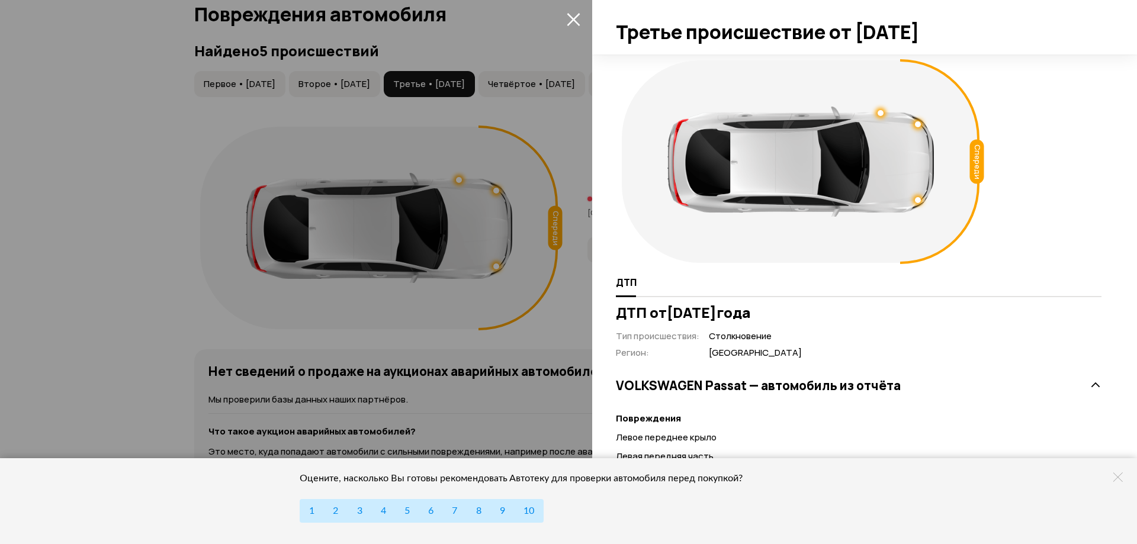
scroll to position [83, 0]
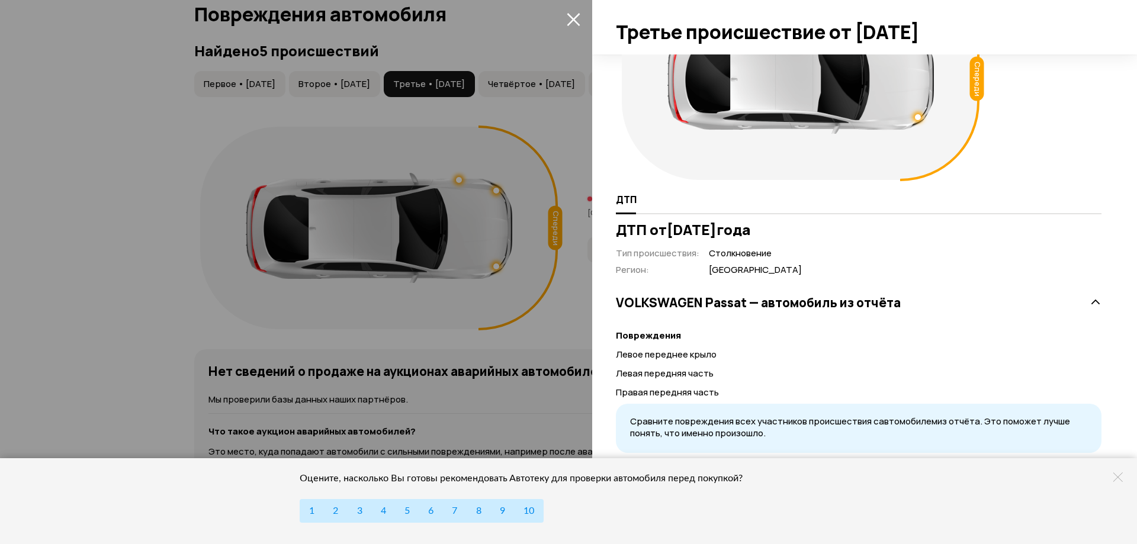
click at [521, 333] on div at bounding box center [568, 272] width 1137 height 544
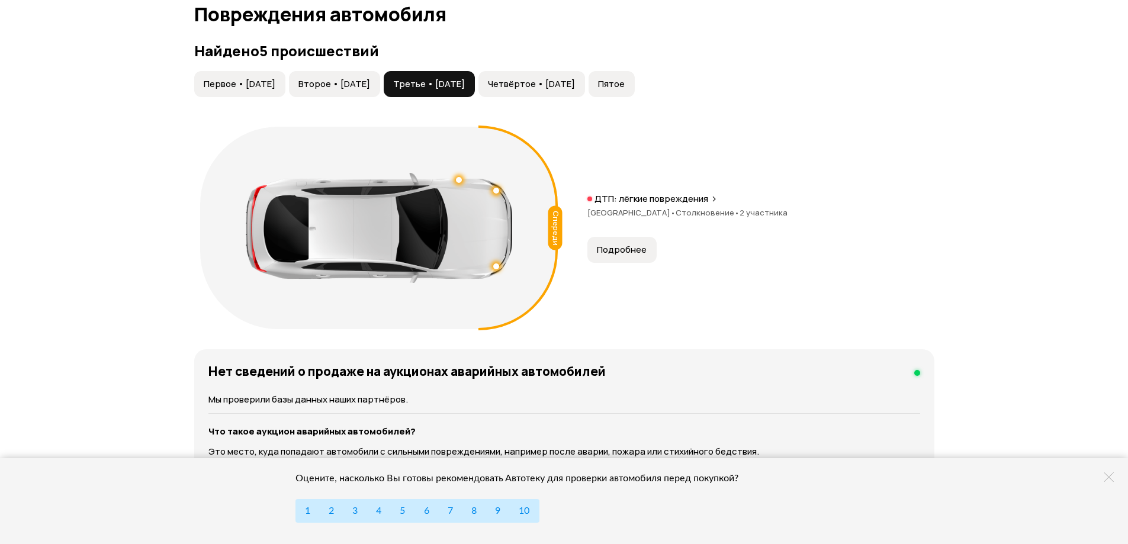
click at [370, 78] on span "Второе • [DATE]" at bounding box center [334, 84] width 72 height 12
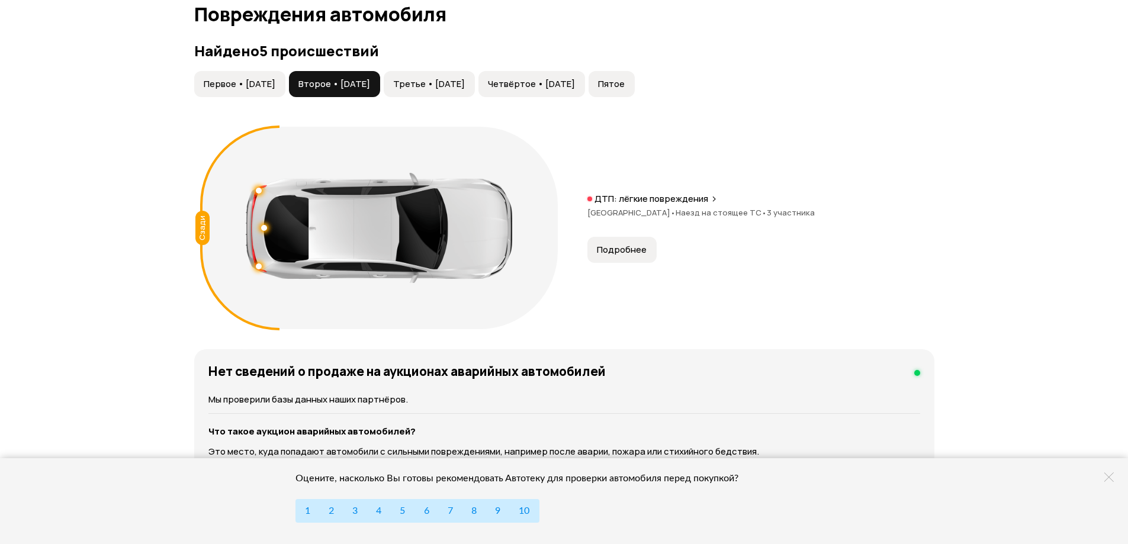
click at [245, 71] on button "Первое • [DATE]" at bounding box center [239, 84] width 91 height 26
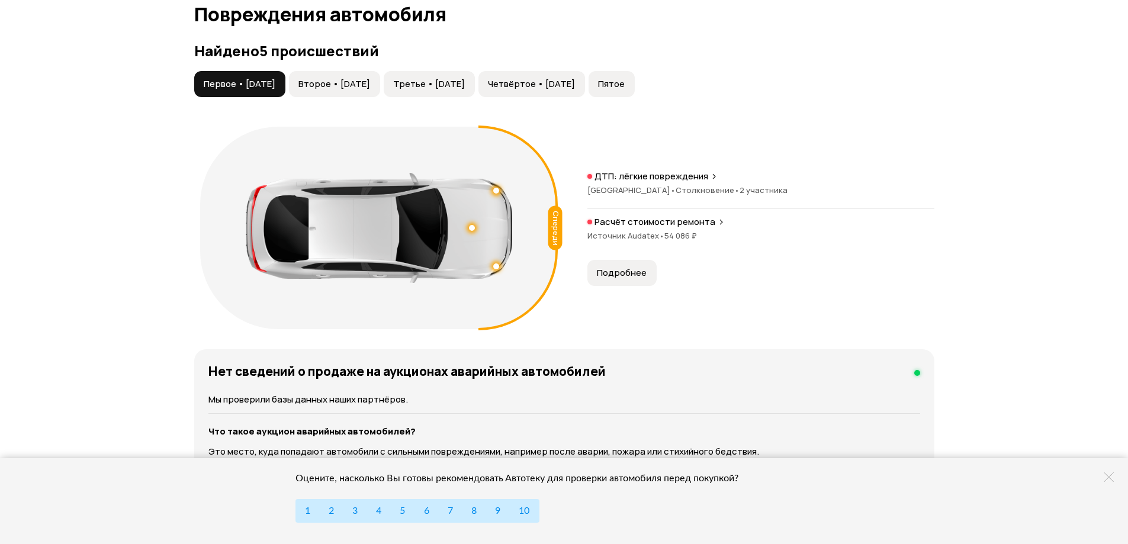
click at [619, 267] on span "Подробнее" at bounding box center [622, 273] width 50 height 12
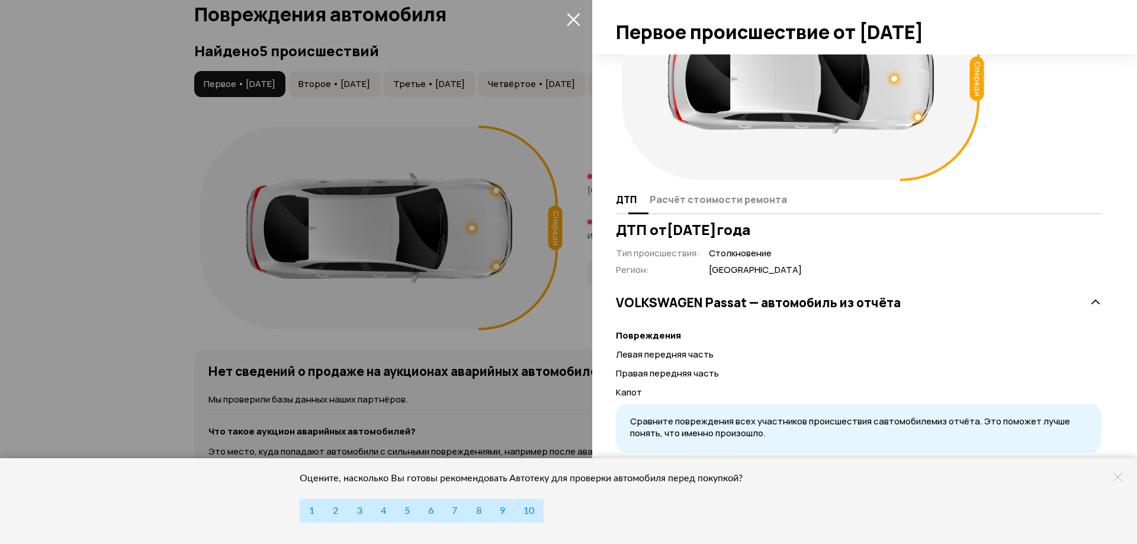
click at [692, 201] on span "Расчёт стоимости ремонта" at bounding box center [717, 200] width 137 height 12
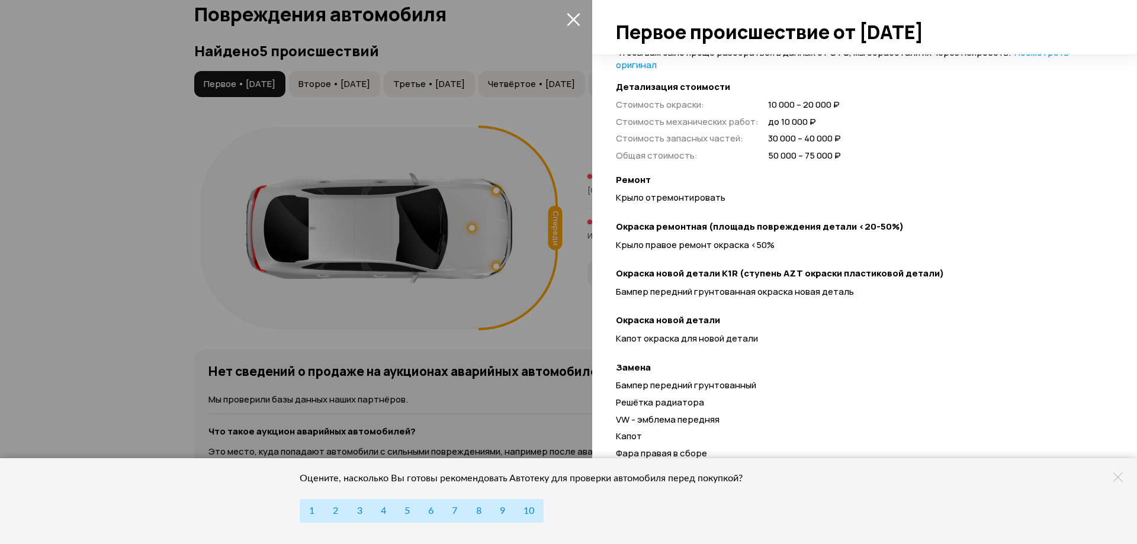
scroll to position [379, 0]
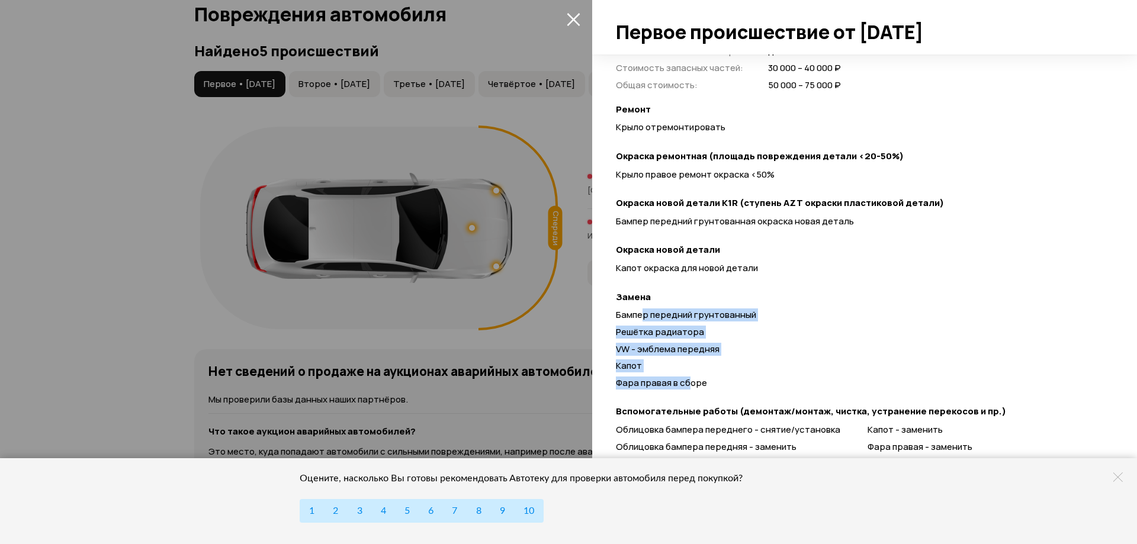
drag, startPoint x: 641, startPoint y: 309, endPoint x: 686, endPoint y: 377, distance: 80.8
click at [686, 377] on div "Бампер передний грунтованный Решётка радиатора VW - эмблема передняя Капот Фара…" at bounding box center [858, 351] width 485 height 85
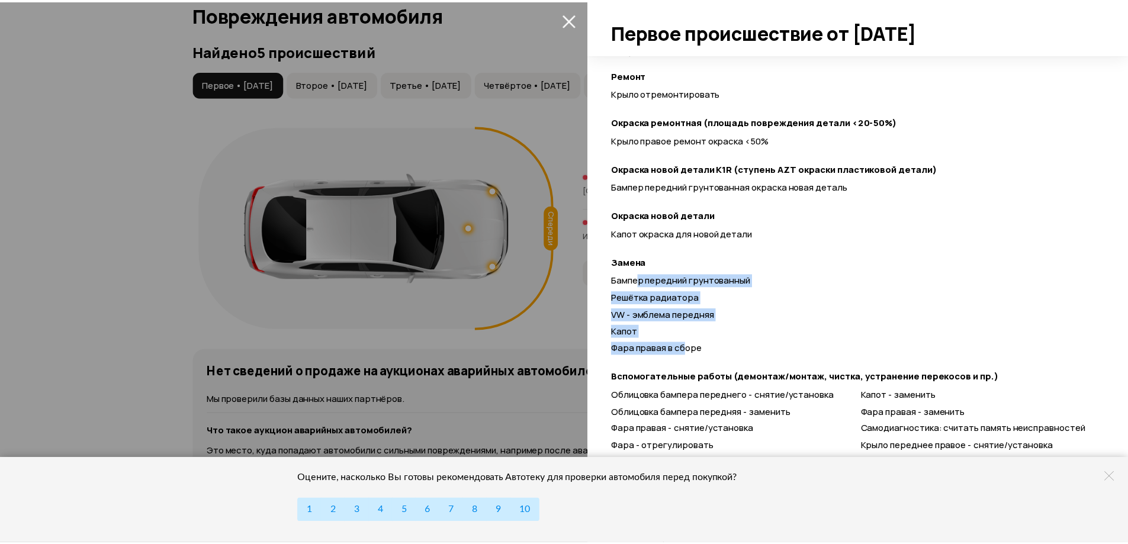
scroll to position [470, 0]
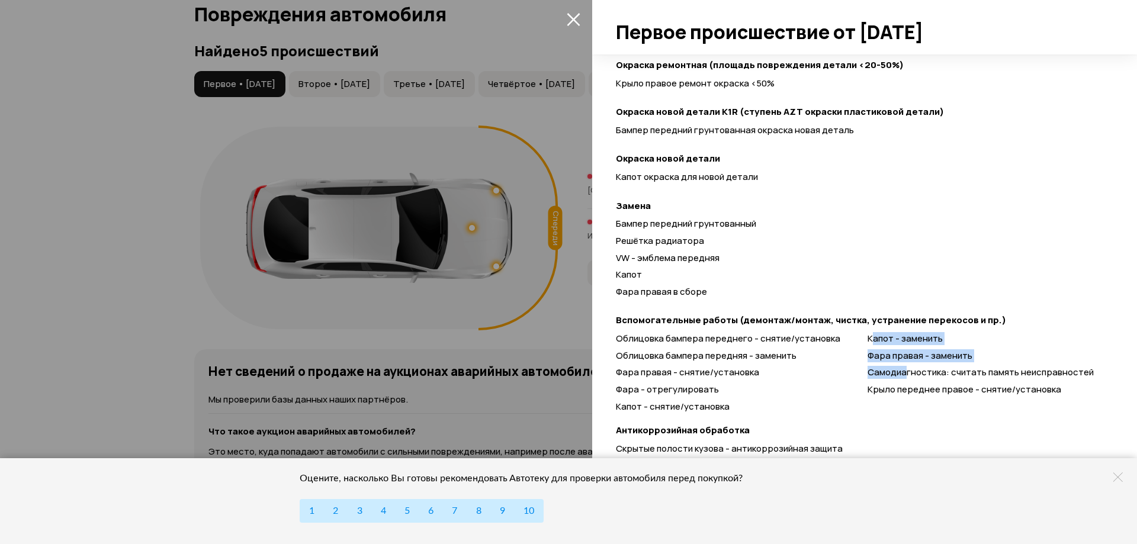
drag, startPoint x: 867, startPoint y: 347, endPoint x: 903, endPoint y: 378, distance: 47.0
click at [903, 379] on div "Облицовка бампера переднего - снятие/установка Облицовка бампера передняя - зам…" at bounding box center [858, 373] width 485 height 80
click at [545, 346] on div at bounding box center [568, 272] width 1137 height 544
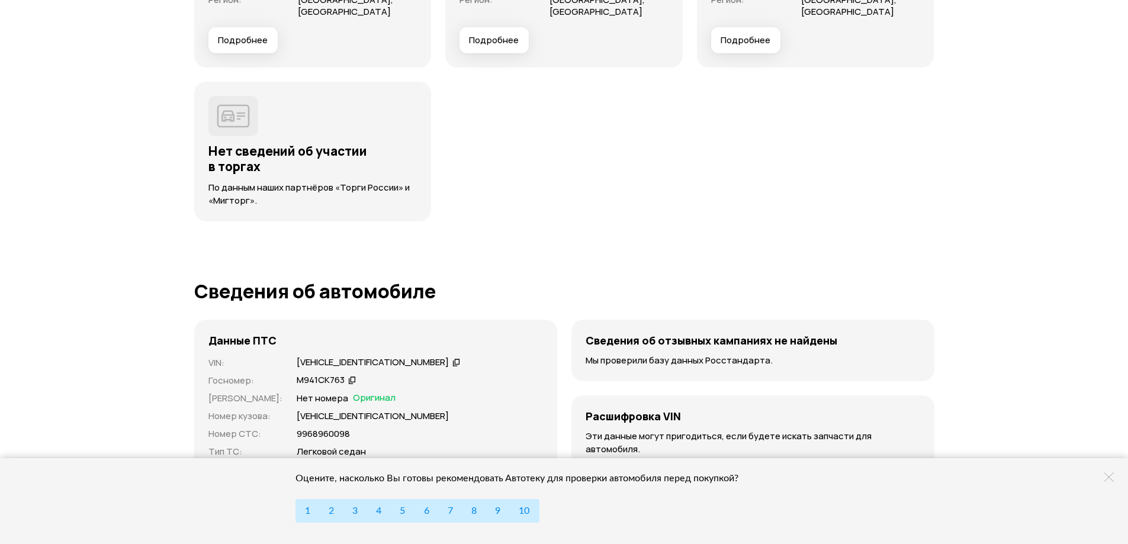
scroll to position [4028, 0]
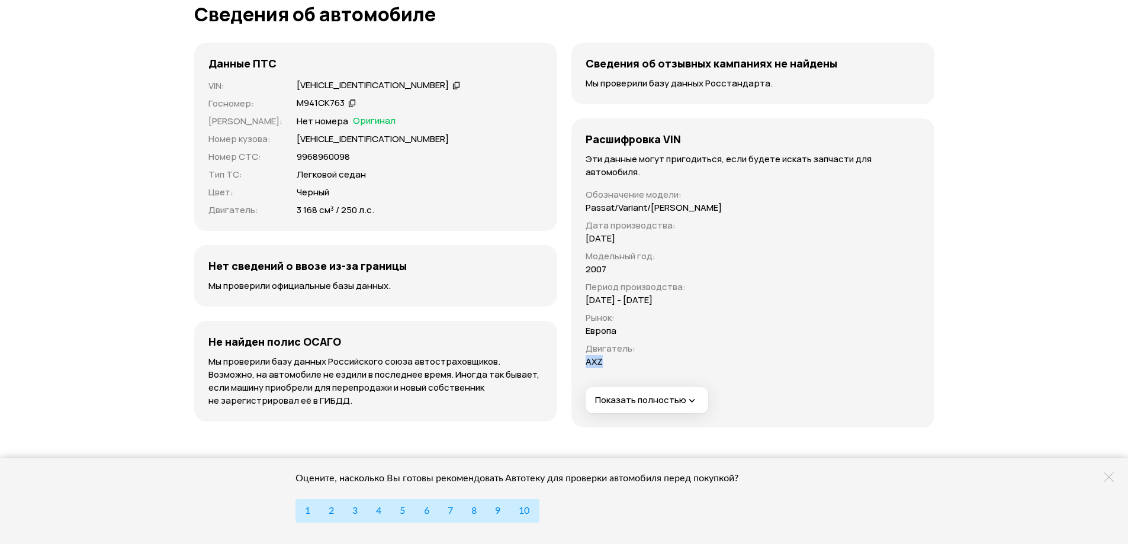
drag, startPoint x: 608, startPoint y: 345, endPoint x: 584, endPoint y: 347, distance: 23.7
click at [584, 347] on div "Обозначение модели : Passat/Variant/[PERSON_NAME] Дата производства : [DATE] Мо…" at bounding box center [653, 273] width 141 height 189
click at [587, 355] on p "AXZ" at bounding box center [594, 361] width 17 height 13
drag, startPoint x: 587, startPoint y: 337, endPoint x: 602, endPoint y: 346, distance: 17.3
click at [607, 353] on div "Обозначение модели : Passat/Variant/[PERSON_NAME] Дата производства : [DATE] Мо…" at bounding box center [654, 278] width 136 height 180
